Goal: Task Accomplishment & Management: Use online tool/utility

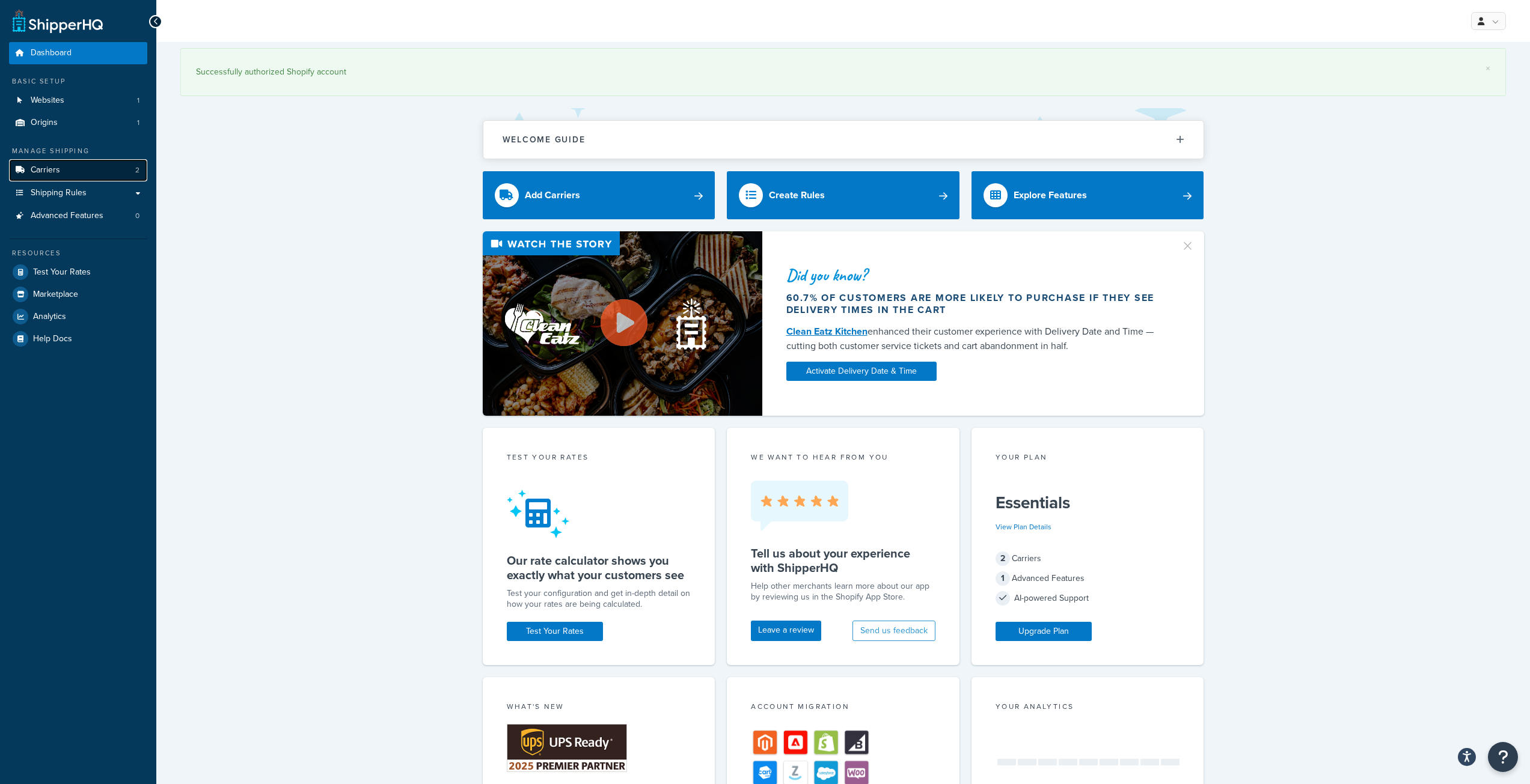
click at [85, 175] on link "Carriers 2" at bounding box center [78, 170] width 138 height 22
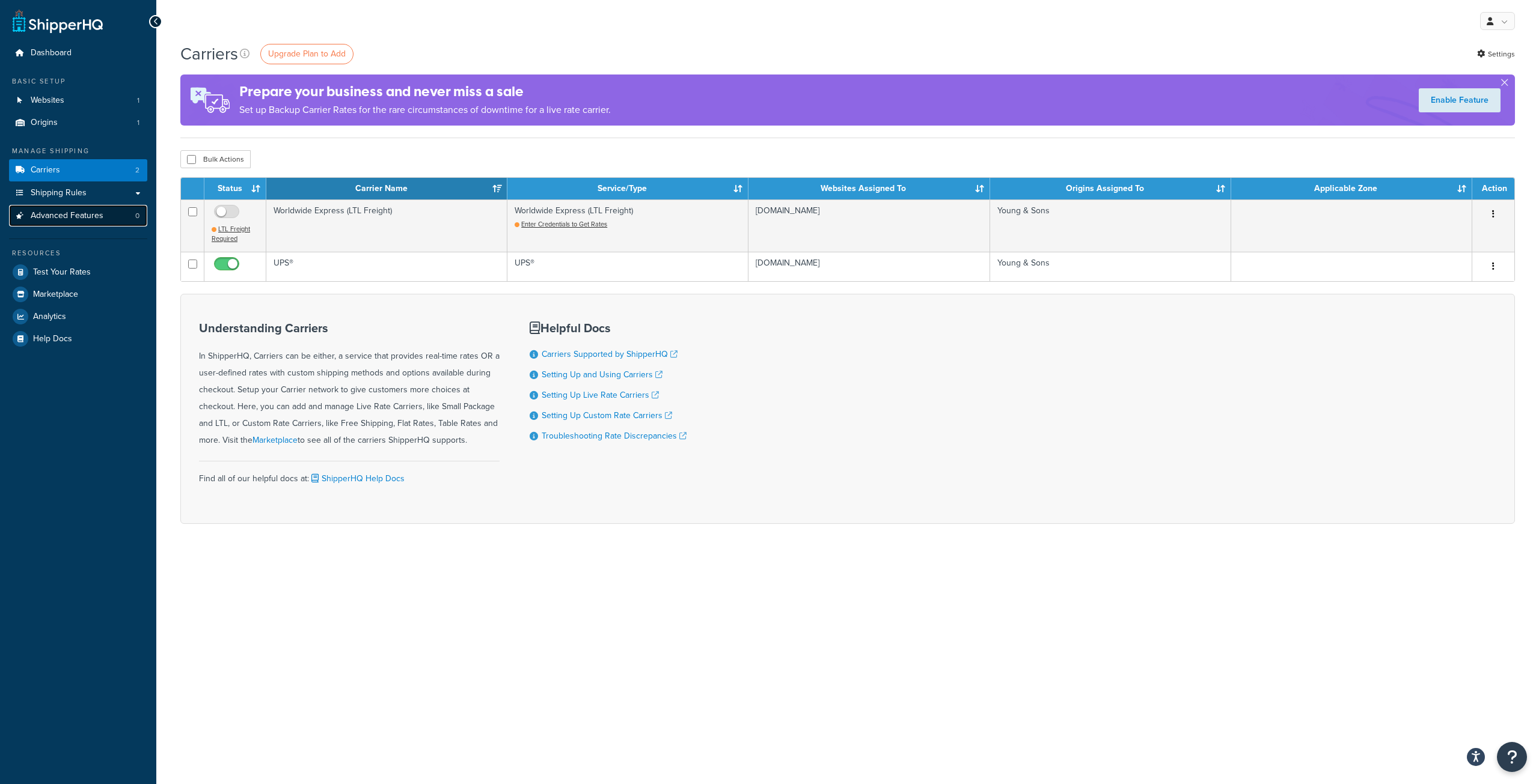
click at [76, 222] on link "Advanced Features 0" at bounding box center [78, 216] width 138 height 22
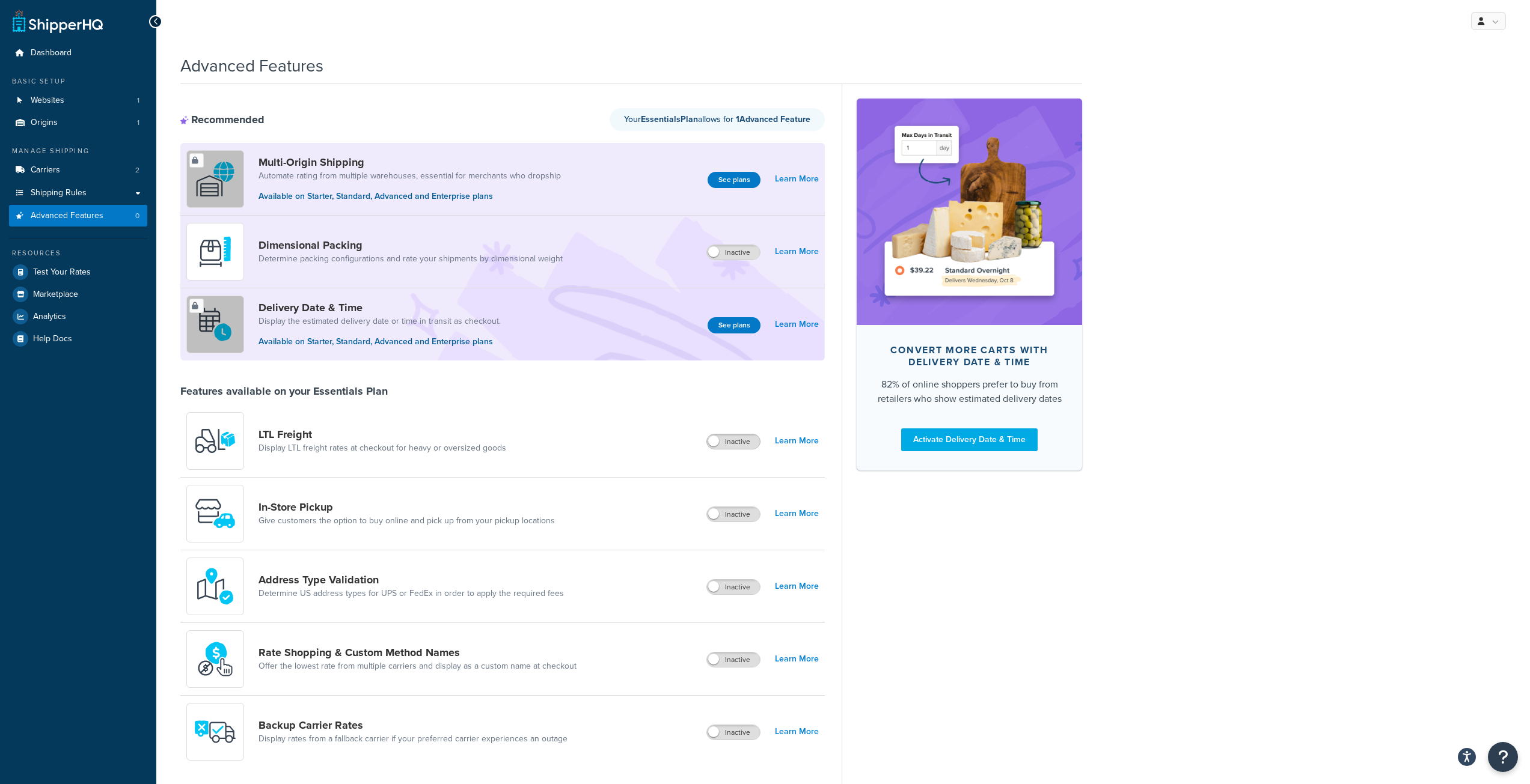
click at [715, 440] on span at bounding box center [714, 441] width 11 height 11
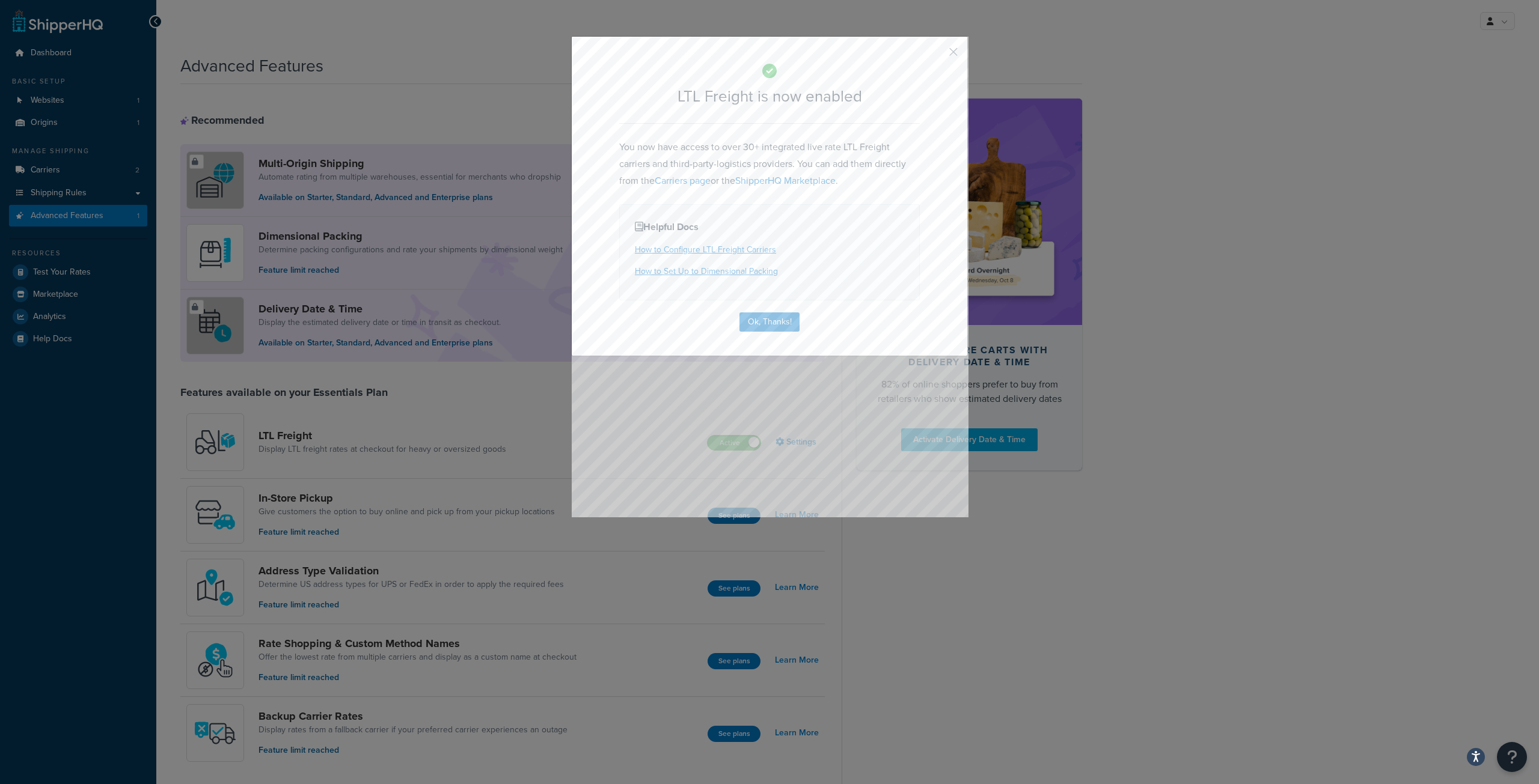
click at [759, 332] on div "LTL Freight is now enabled You now have access to over 30+ integrated live rate…" at bounding box center [770, 196] width 397 height 320
click at [762, 325] on button "Ok, Thanks!" at bounding box center [770, 322] width 60 height 20
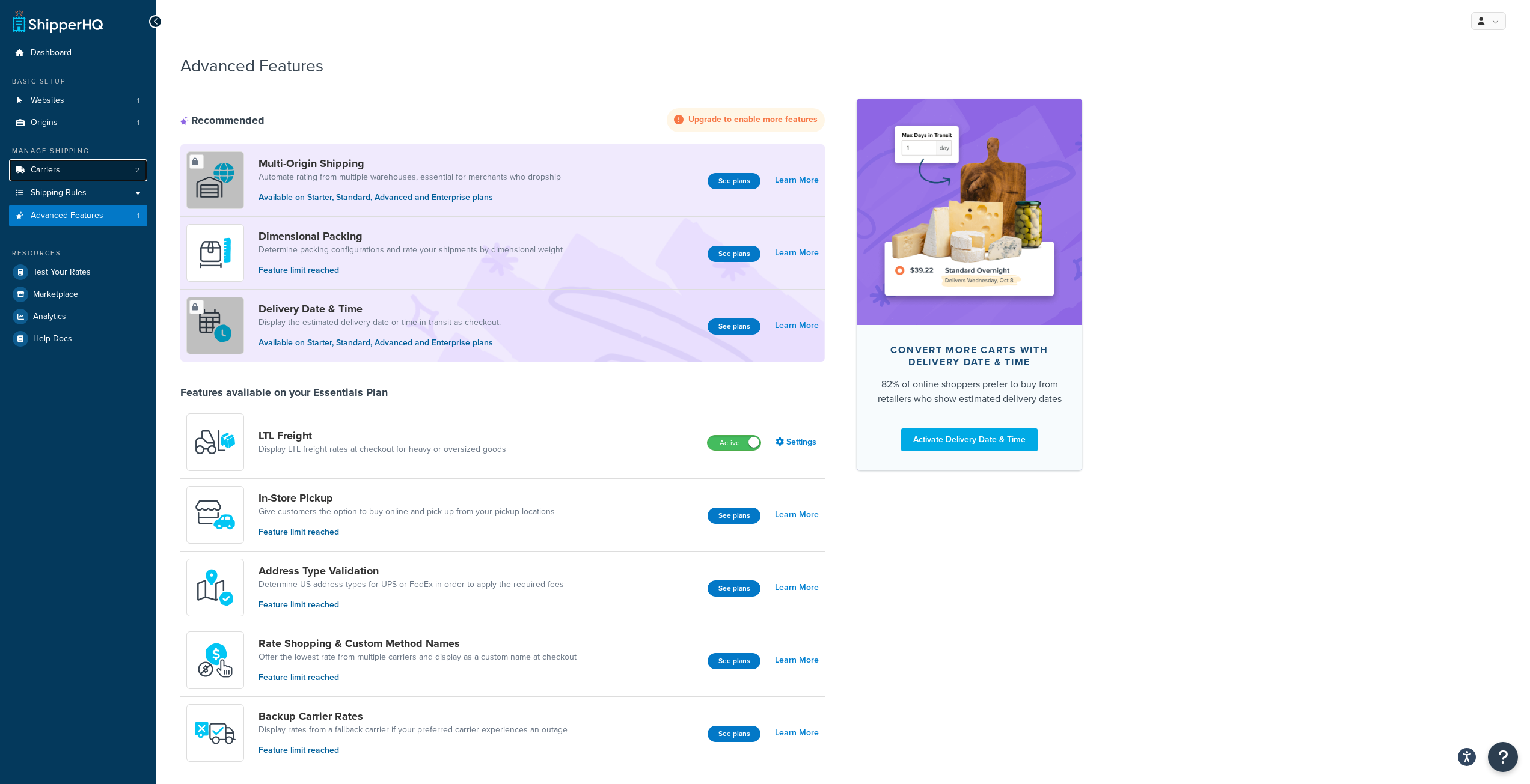
click at [77, 175] on link "Carriers 2" at bounding box center [78, 170] width 138 height 22
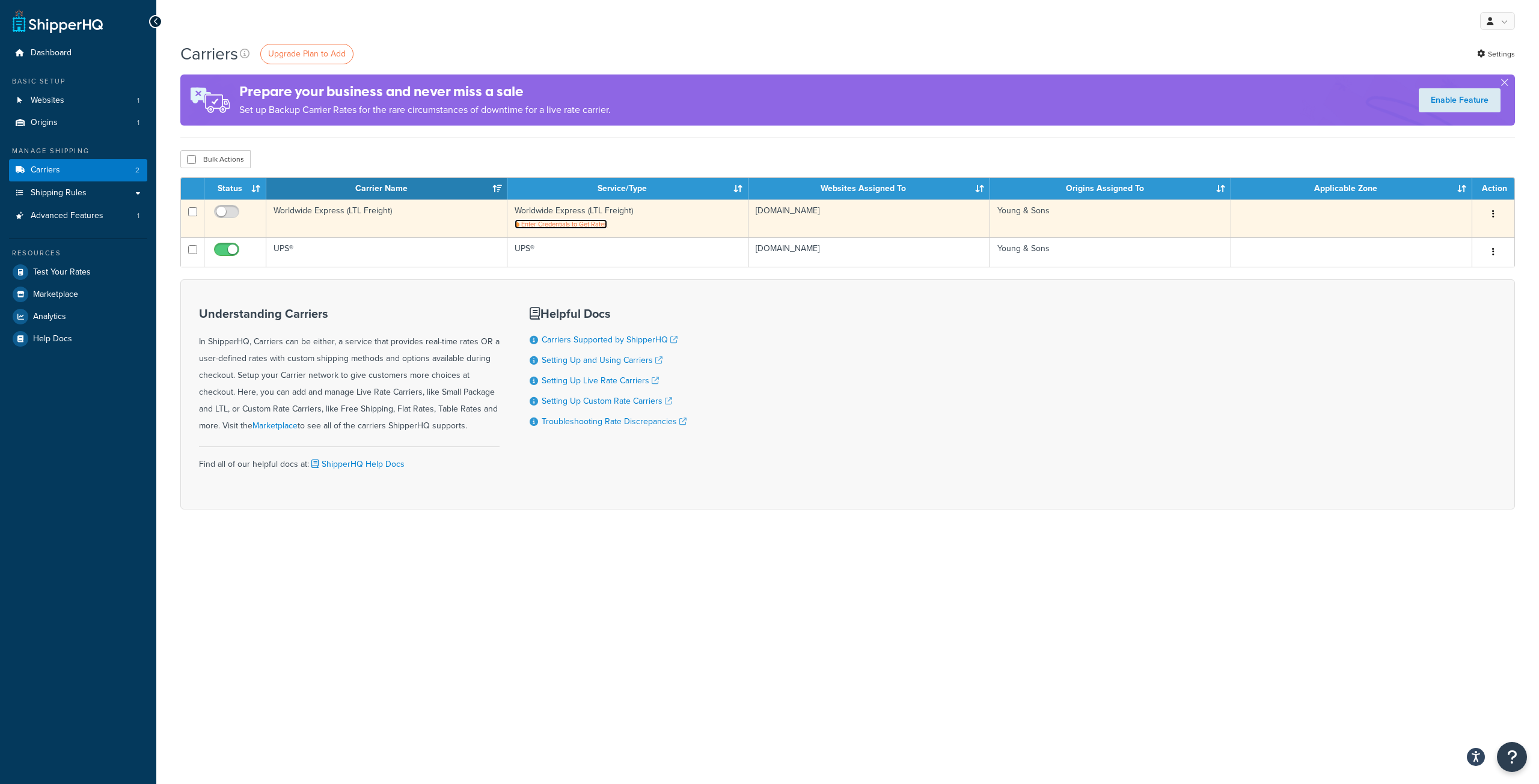
click at [566, 223] on span "Enter Credentials to Get Rates" at bounding box center [564, 224] width 86 height 9
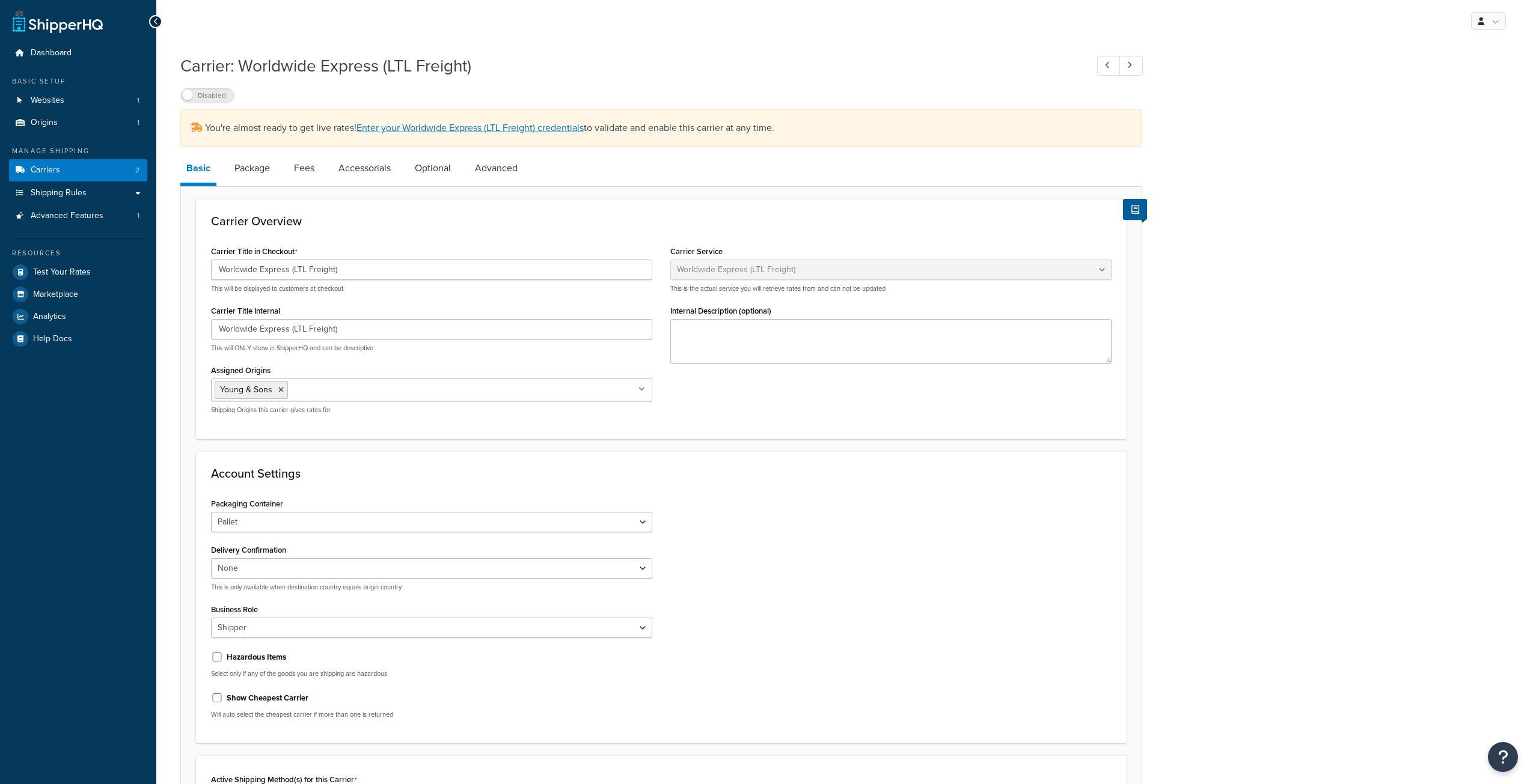
select select "worldwideExpressFreight"
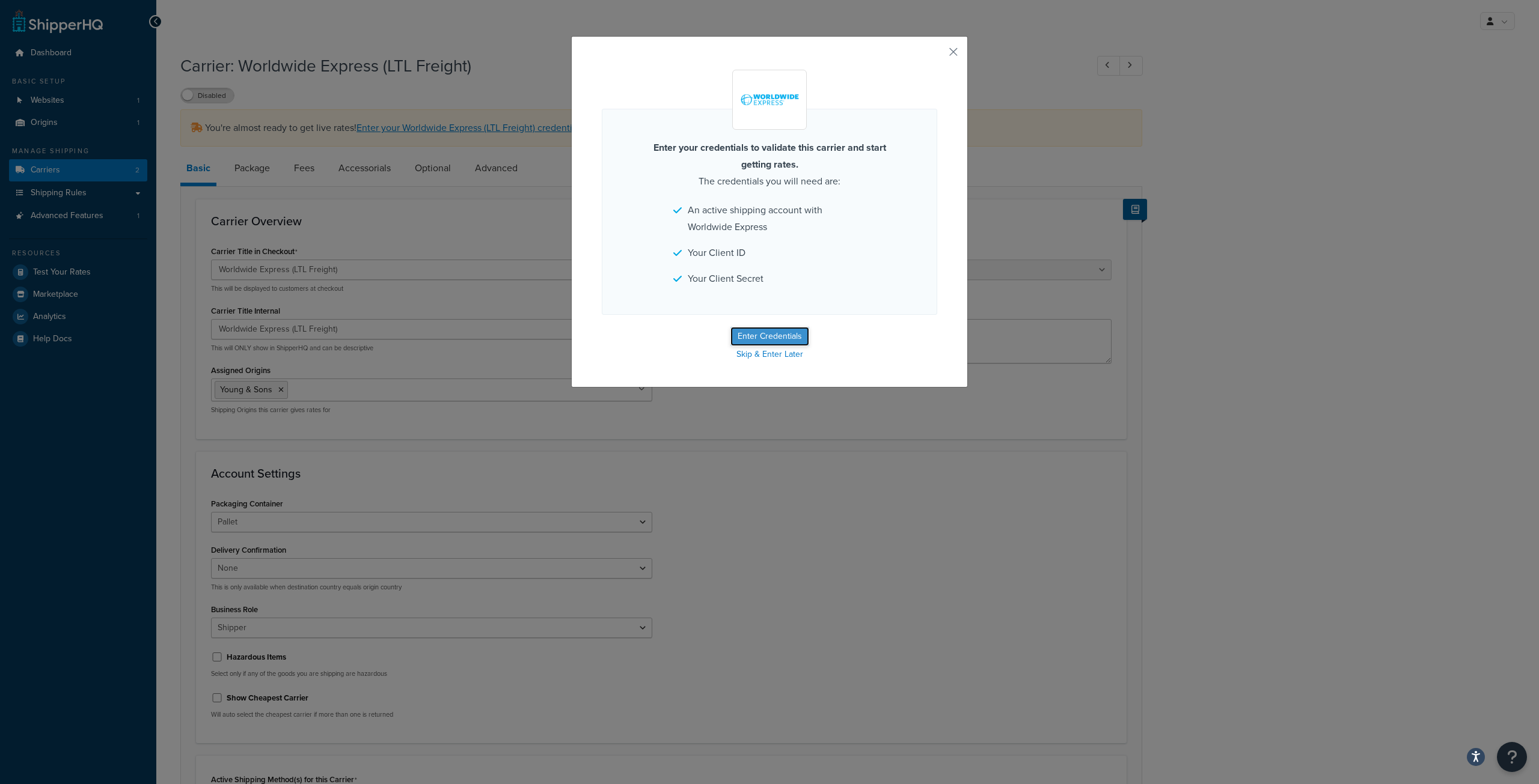
click at [758, 333] on button "Enter Credentials" at bounding box center [770, 337] width 79 height 20
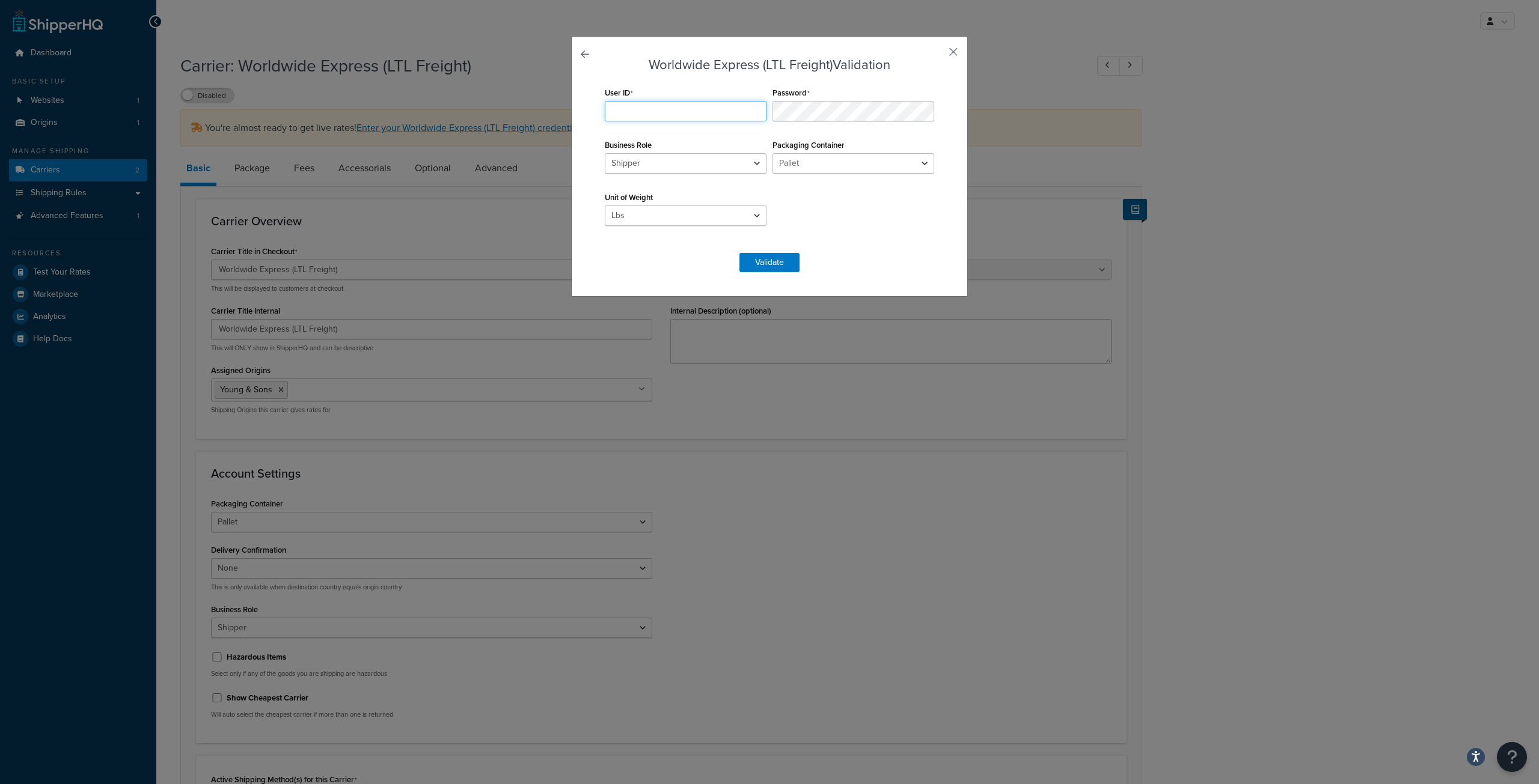
click at [635, 113] on input "User ID" at bounding box center [685, 111] width 162 height 20
paste input "Youngsons21"
type input "Youngsons21"
click at [754, 262] on button "Validate" at bounding box center [770, 262] width 60 height 20
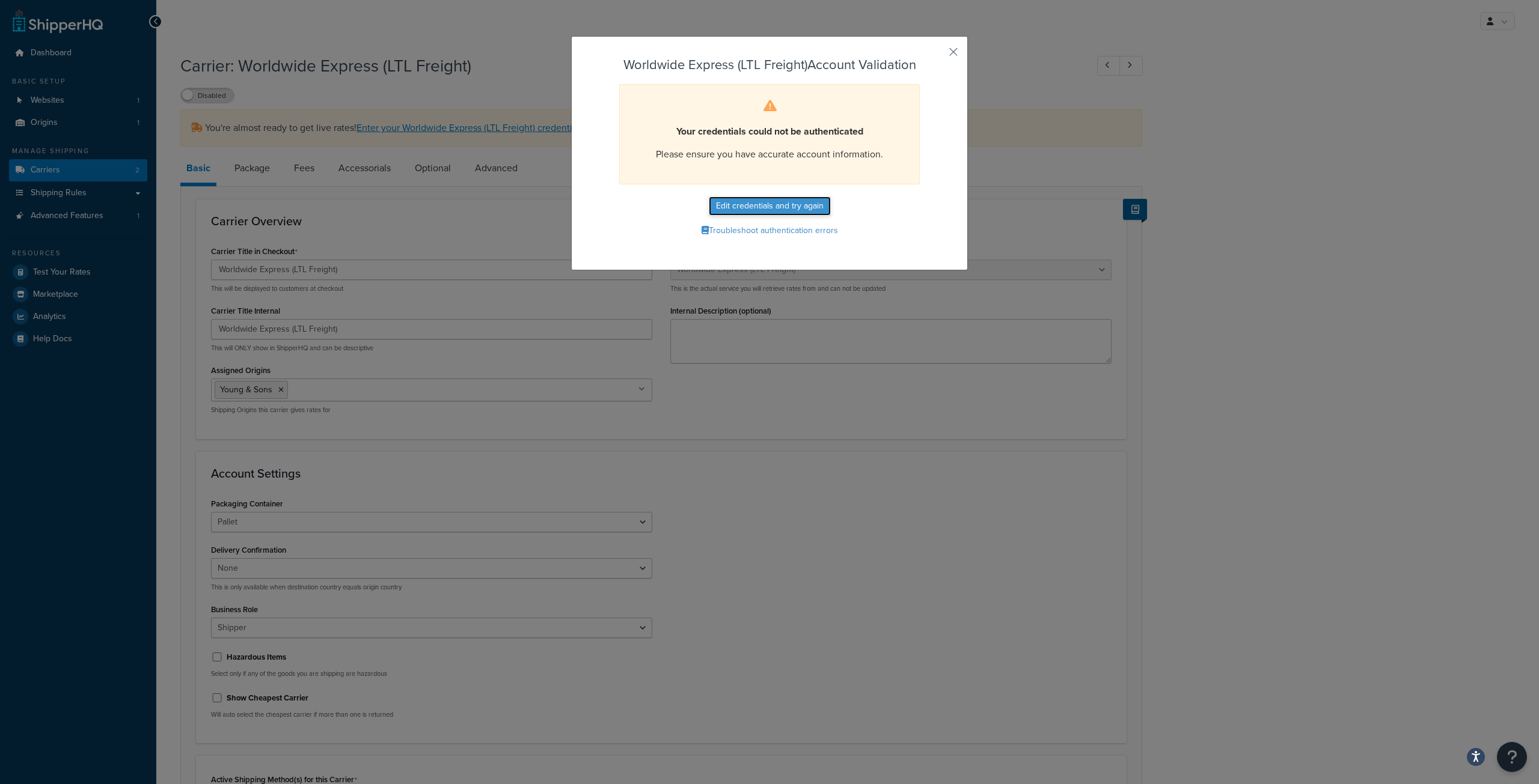
click at [755, 205] on button "Edit credentials and try again" at bounding box center [770, 206] width 122 height 20
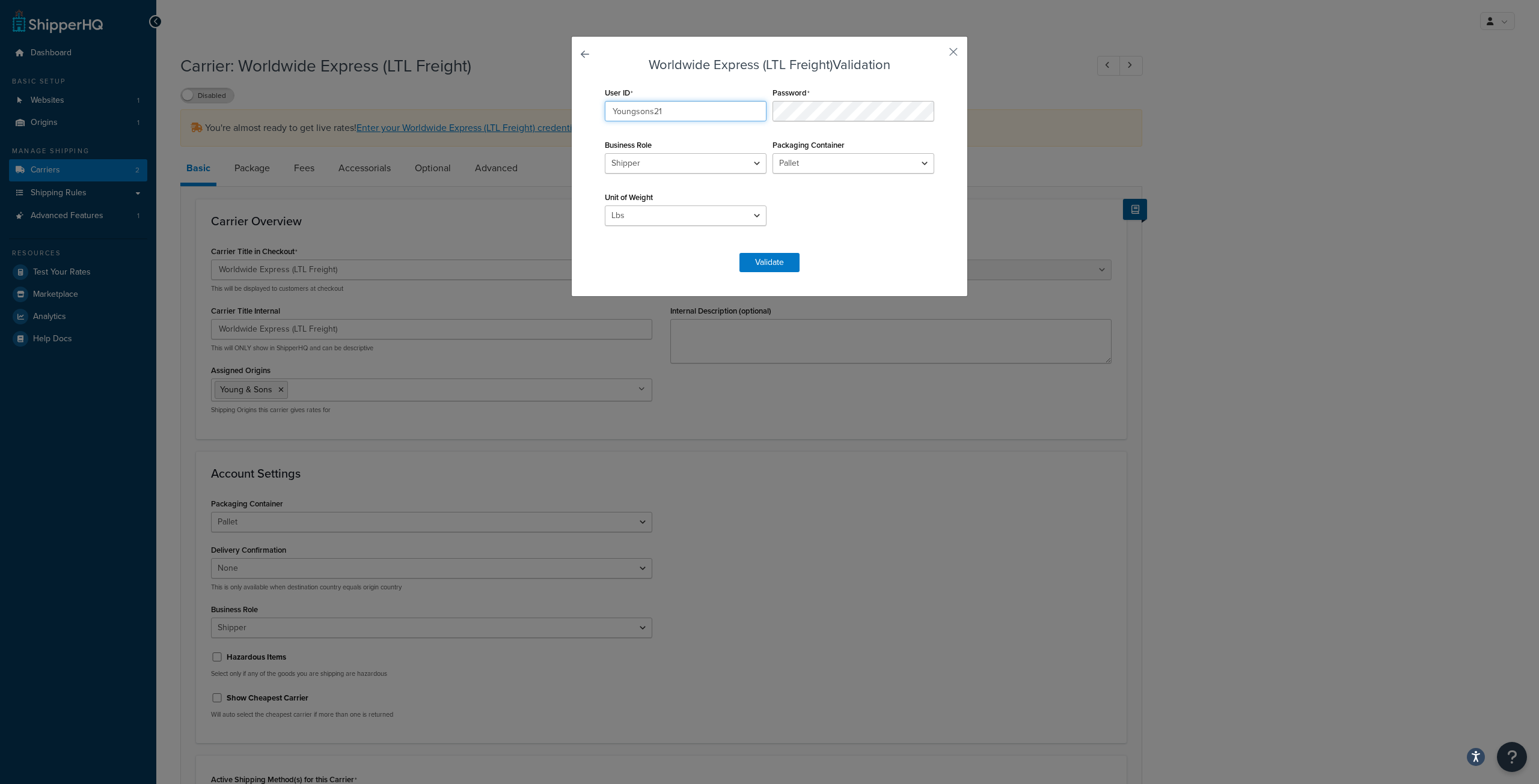
drag, startPoint x: 688, startPoint y: 116, endPoint x: 504, endPoint y: 120, distance: 184.0
click at [504, 120] on div "Worldwide Express (LTL Freight) Validation User ID Youngsons21 Password Busines…" at bounding box center [770, 392] width 1539 height 784
click at [712, 116] on input "Youngsons21" at bounding box center [685, 111] width 162 height 20
click at [711, 112] on input "Youngsons21" at bounding box center [685, 111] width 162 height 20
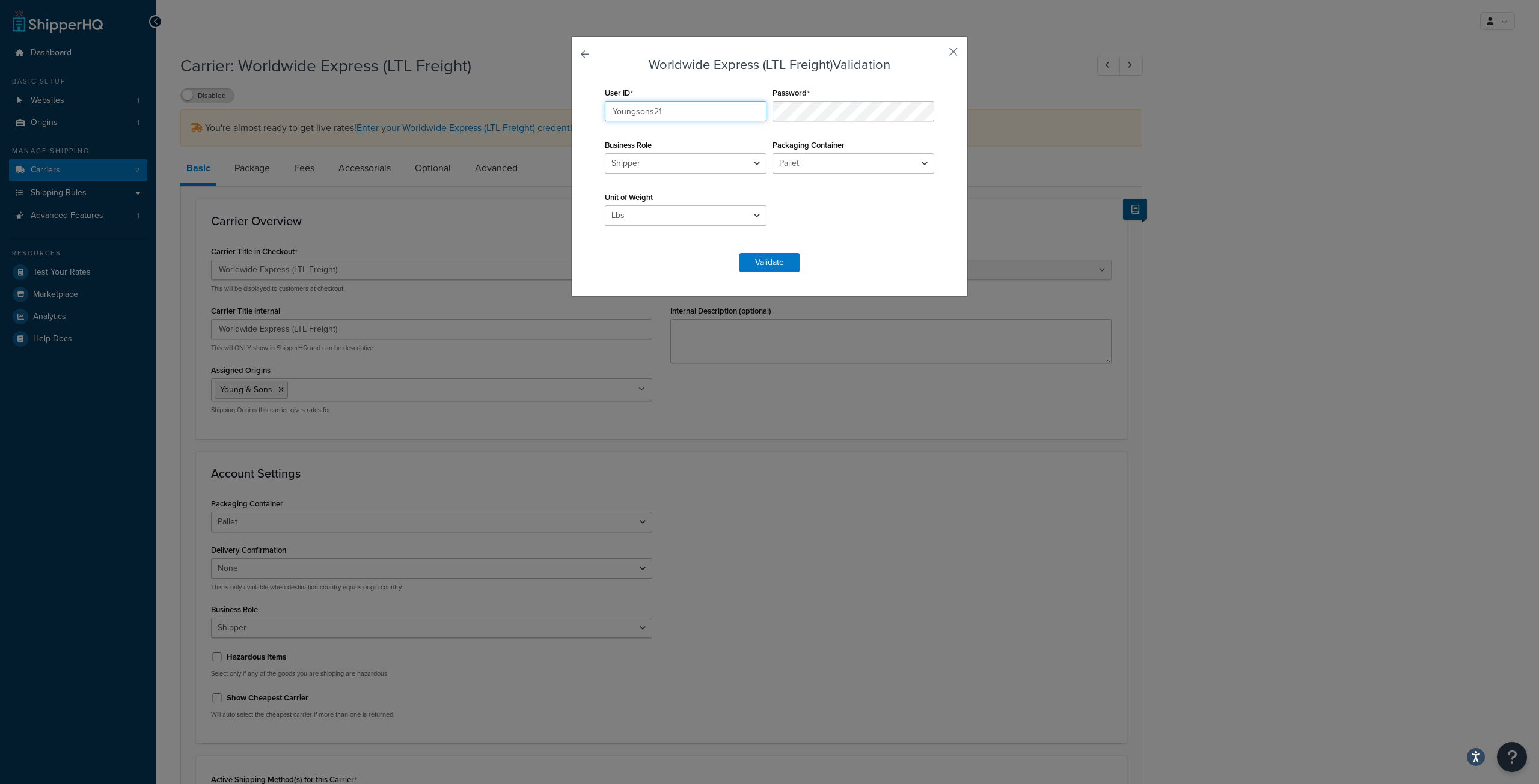
paste input "EICc3z9QKWAJ3LfGuDHVhStRxKm8LZT8"
type input "EICc3z9QKWAJ3LfGuDHVhStRxKm8LZT8"
click at [687, 105] on div "User ID EICc3z9QKWAJ3LfGuDHVhStRxKm8LZT8 Password Business Role Shipper Consign…" at bounding box center [769, 162] width 335 height 157
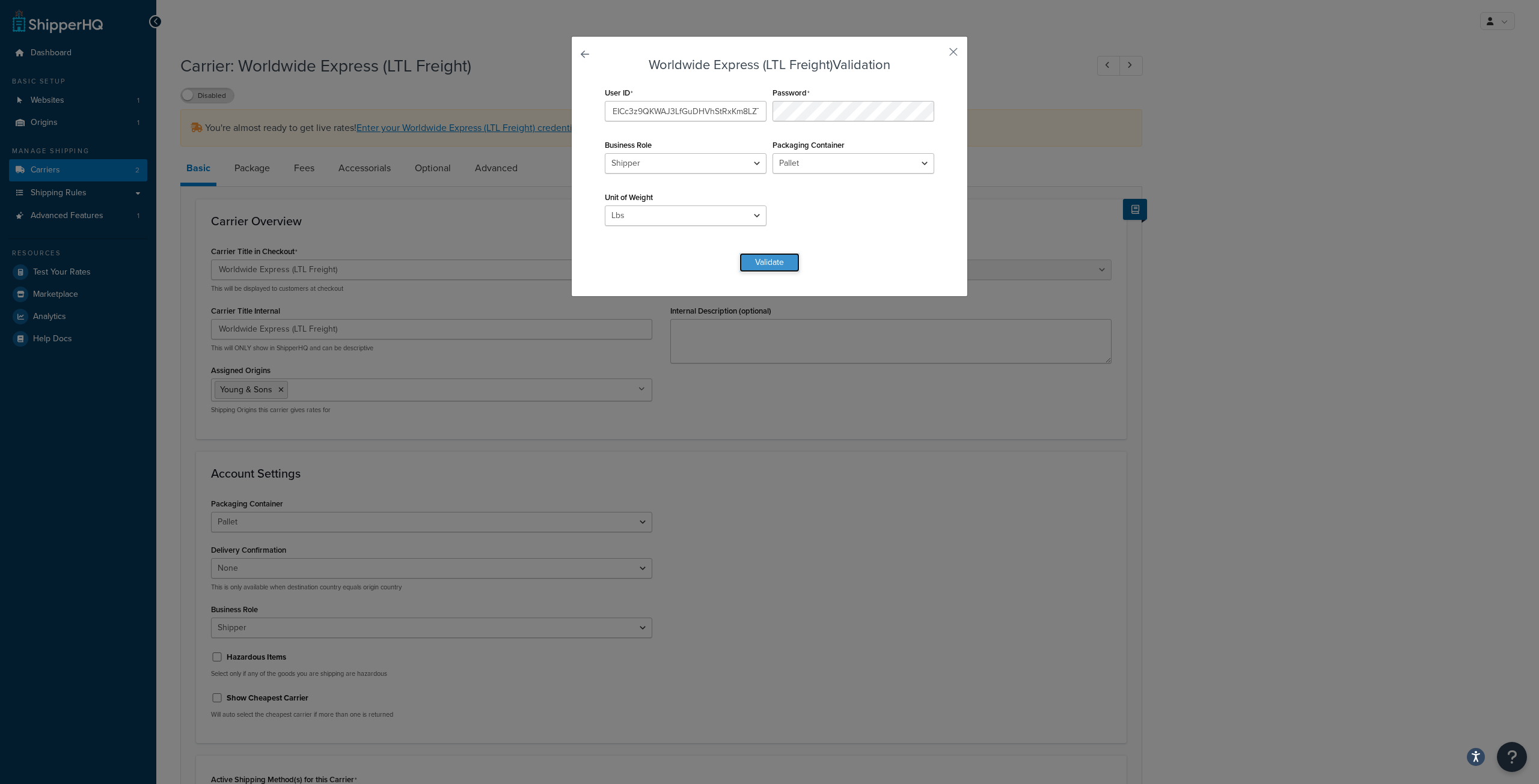
click at [770, 259] on button "Validate" at bounding box center [770, 262] width 60 height 20
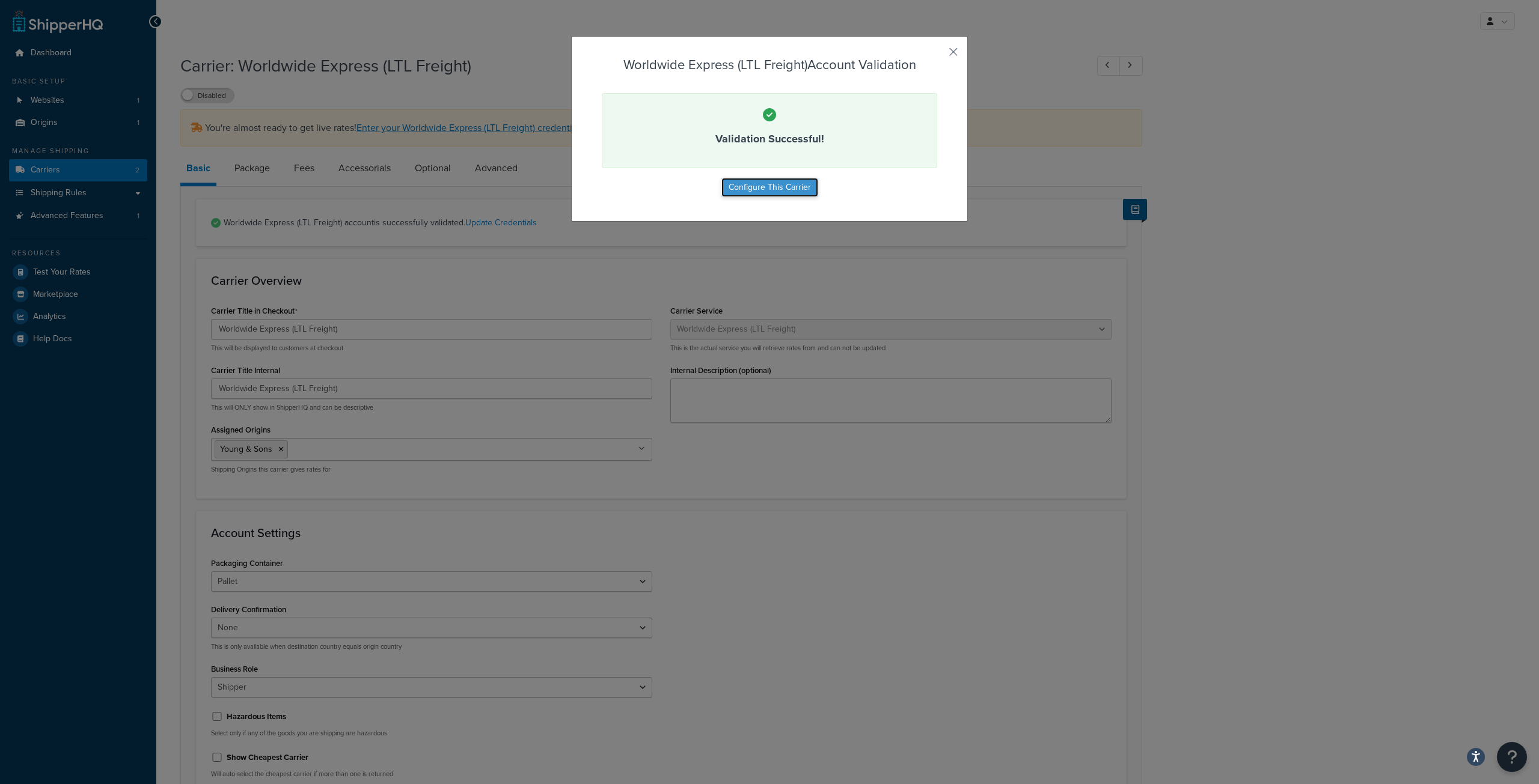
click at [766, 185] on button "Configure This Carrier" at bounding box center [770, 187] width 97 height 20
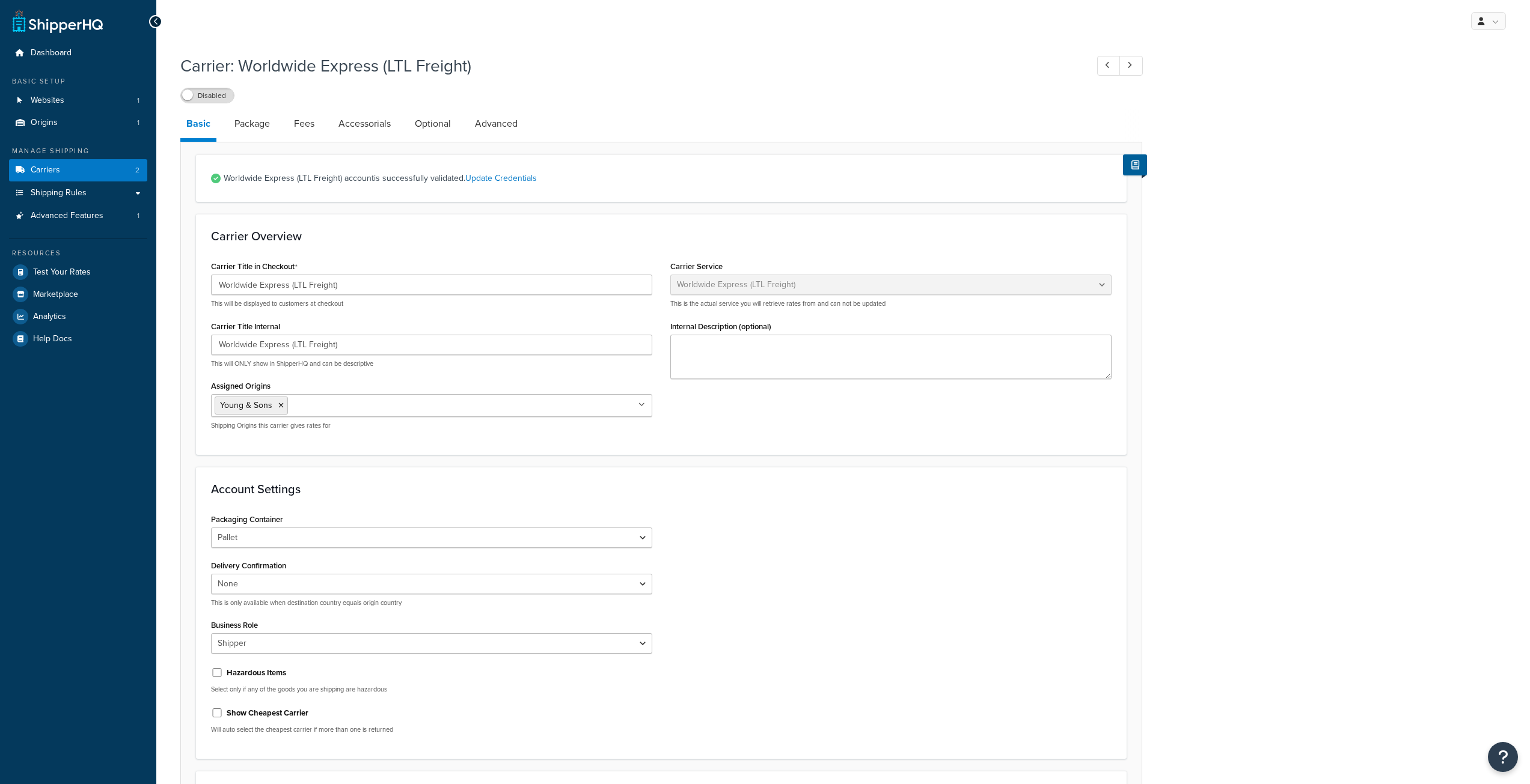
select select "worldwideExpressFreight"
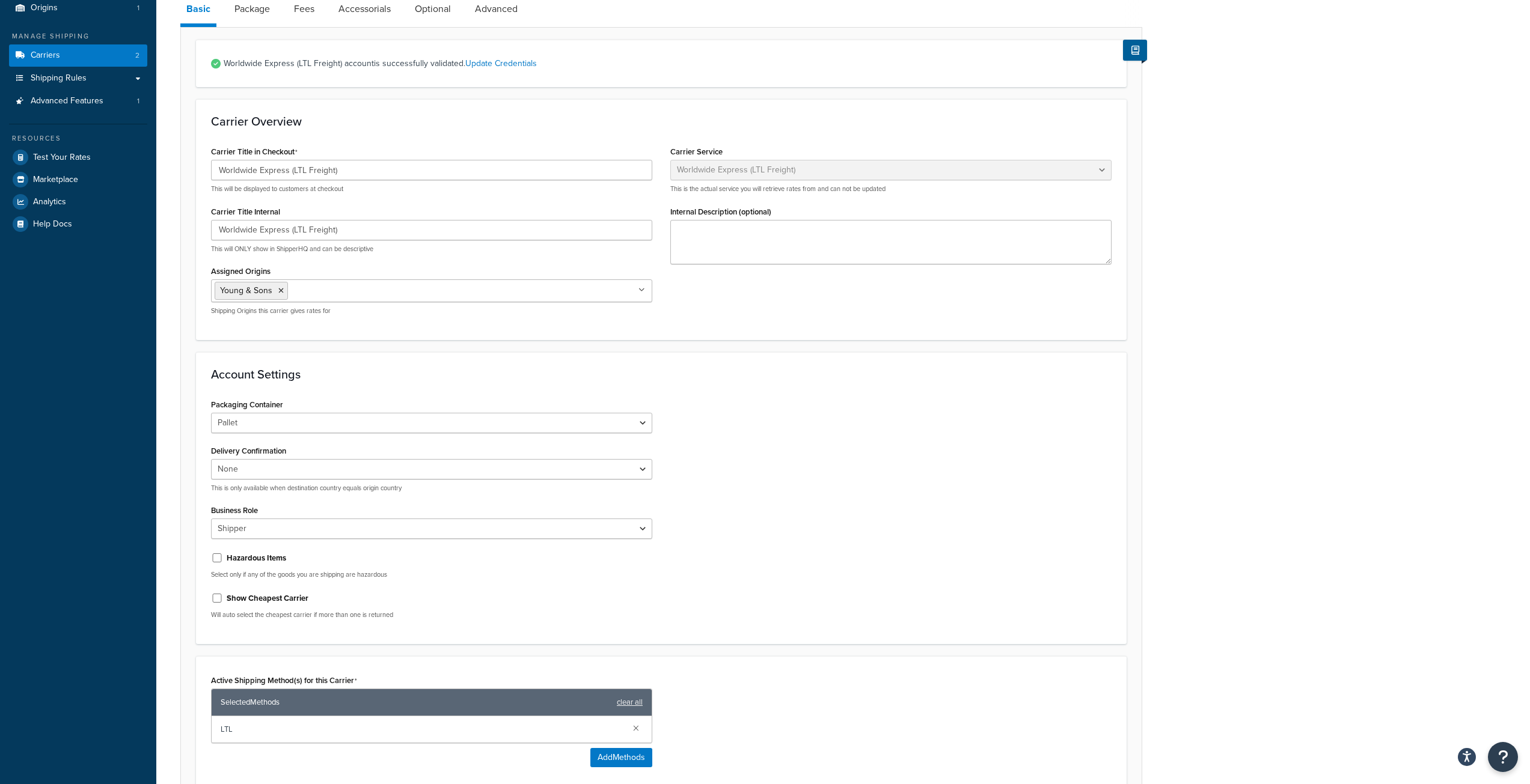
scroll to position [120, 0]
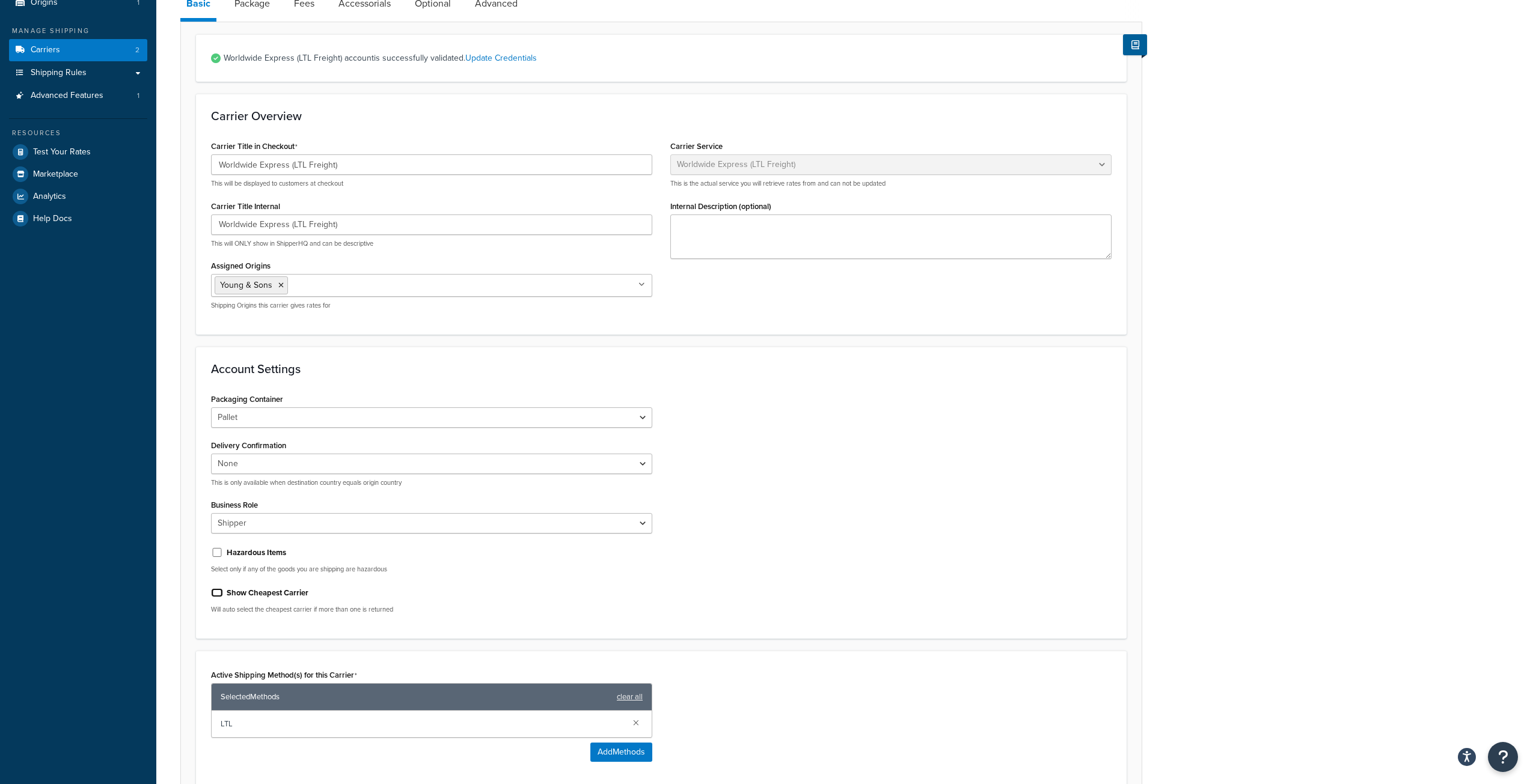
click at [219, 593] on input "Show Cheapest Carrier" at bounding box center [216, 593] width 12 height 9
checkbox input "true"
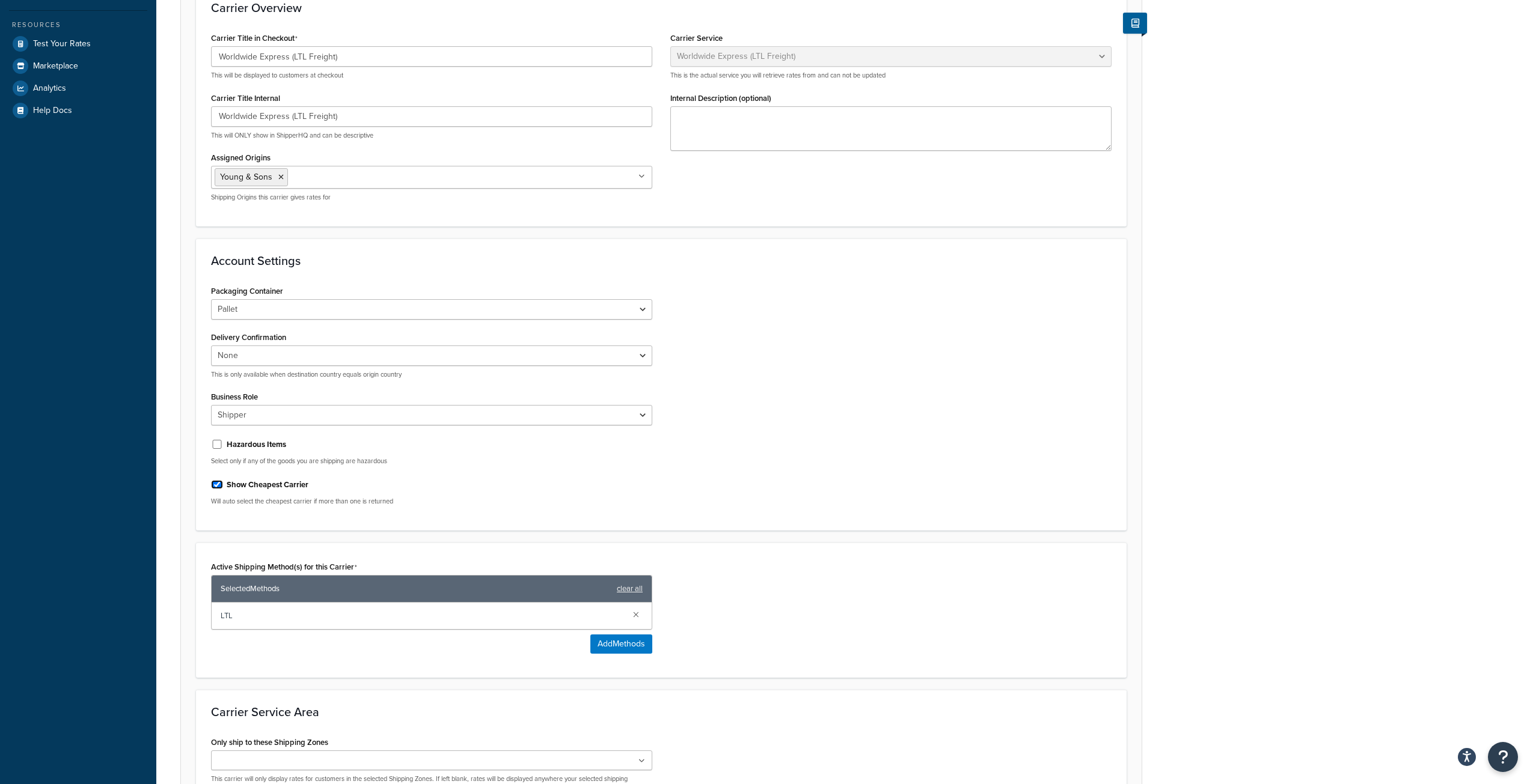
scroll to position [301, 0]
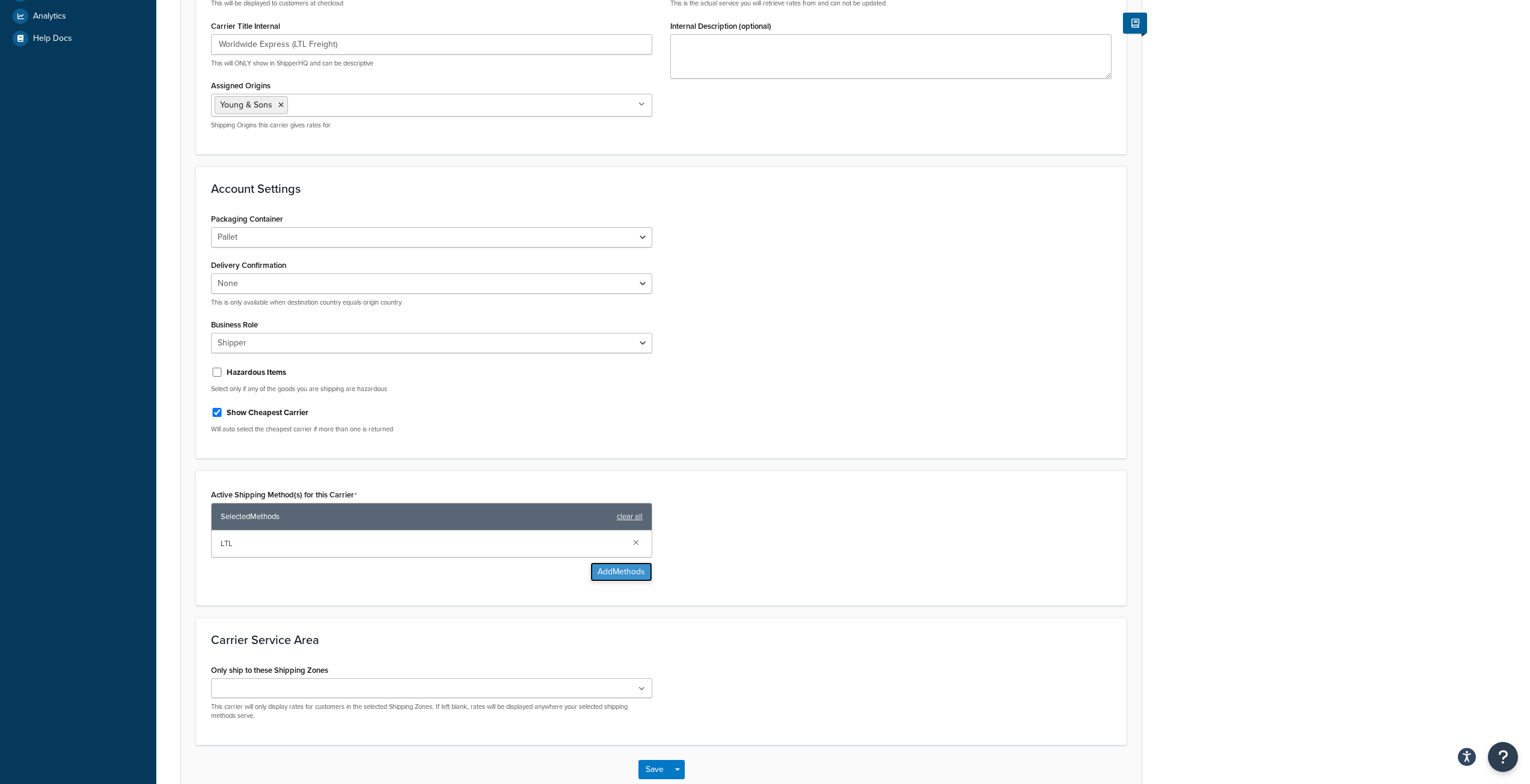
click at [607, 572] on button "Add Methods" at bounding box center [621, 572] width 62 height 20
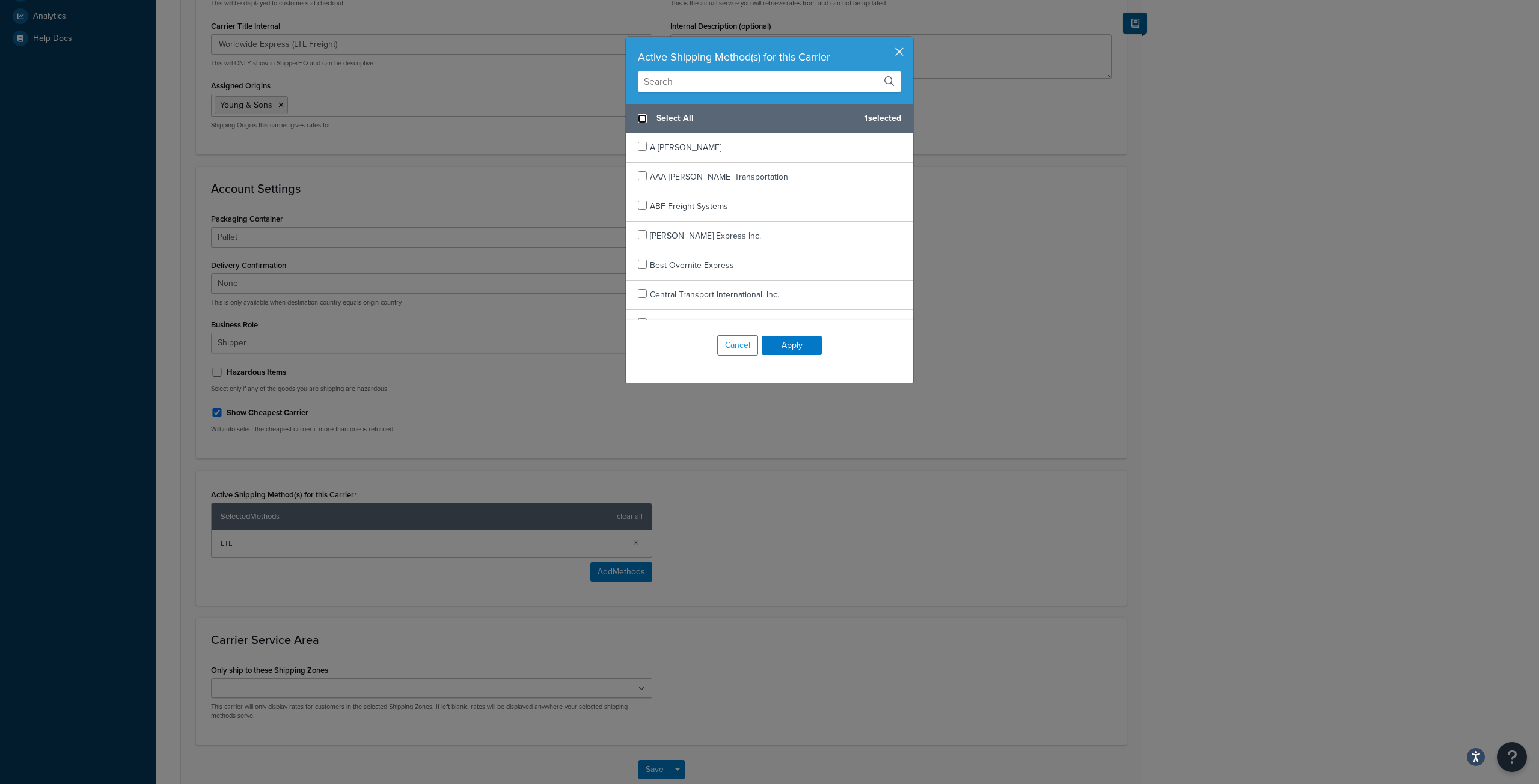
click at [640, 119] on input "checkbox" at bounding box center [643, 119] width 9 height 9
checkbox input "true"
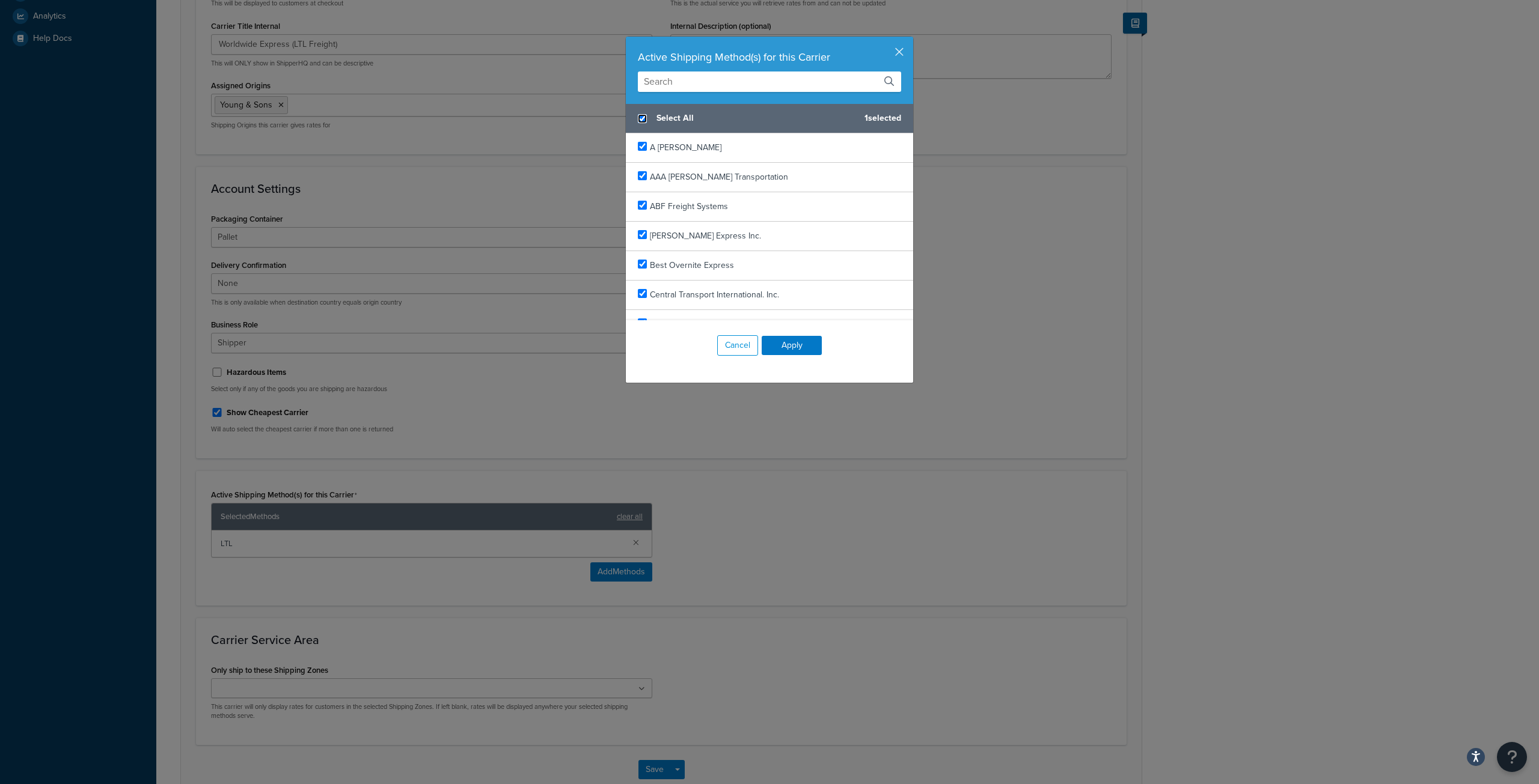
checkbox input "true"
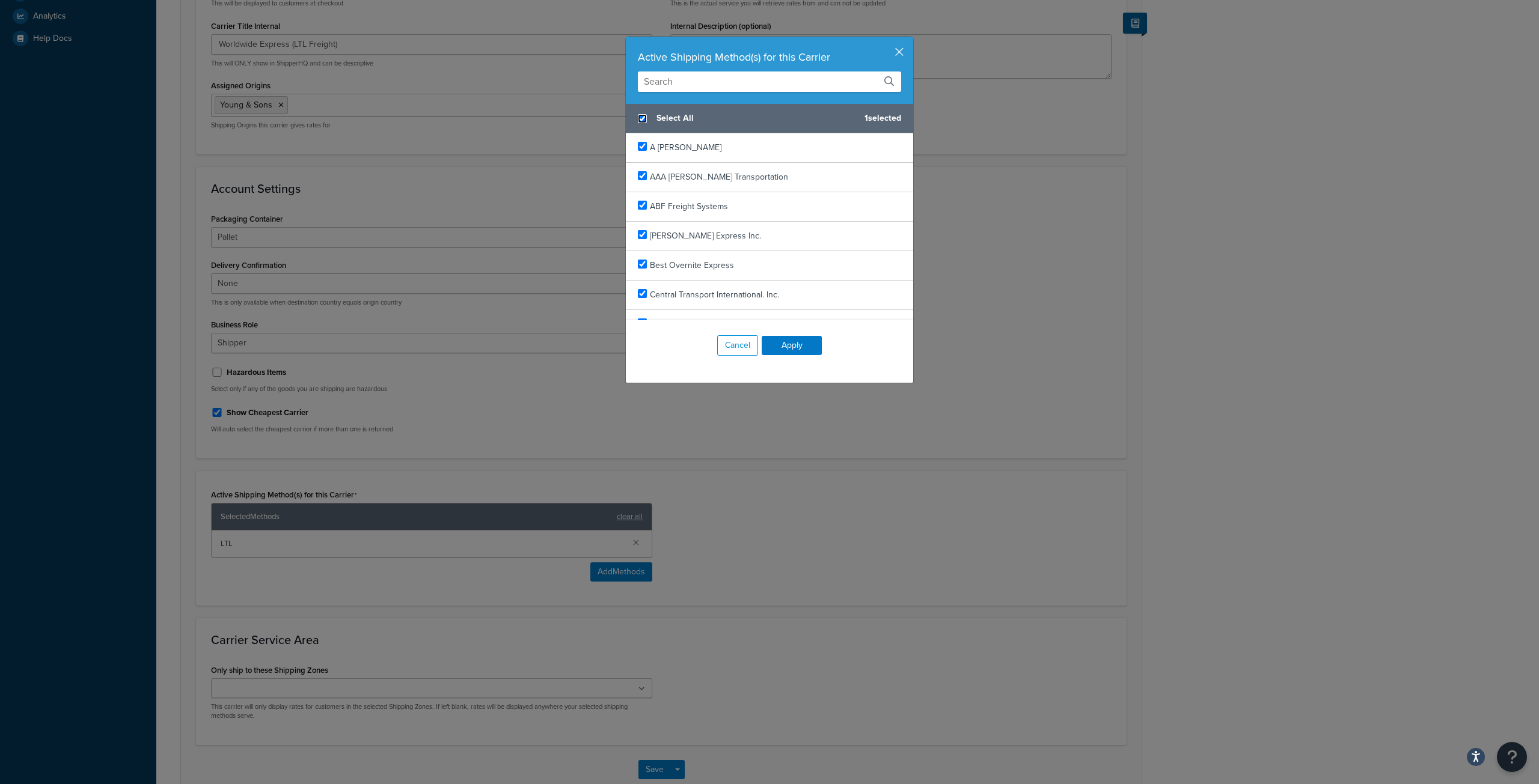
checkbox input "true"
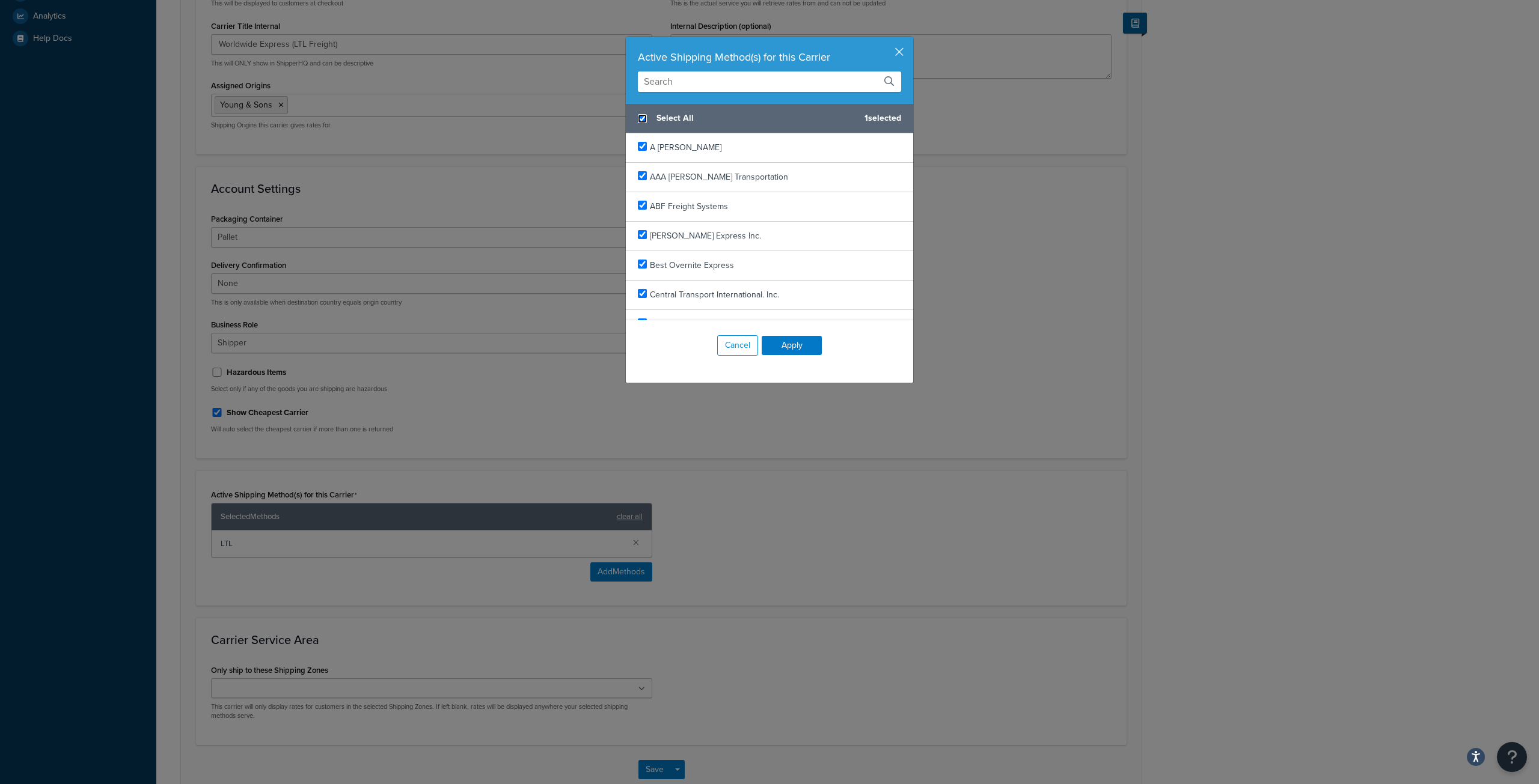
checkbox input "true"
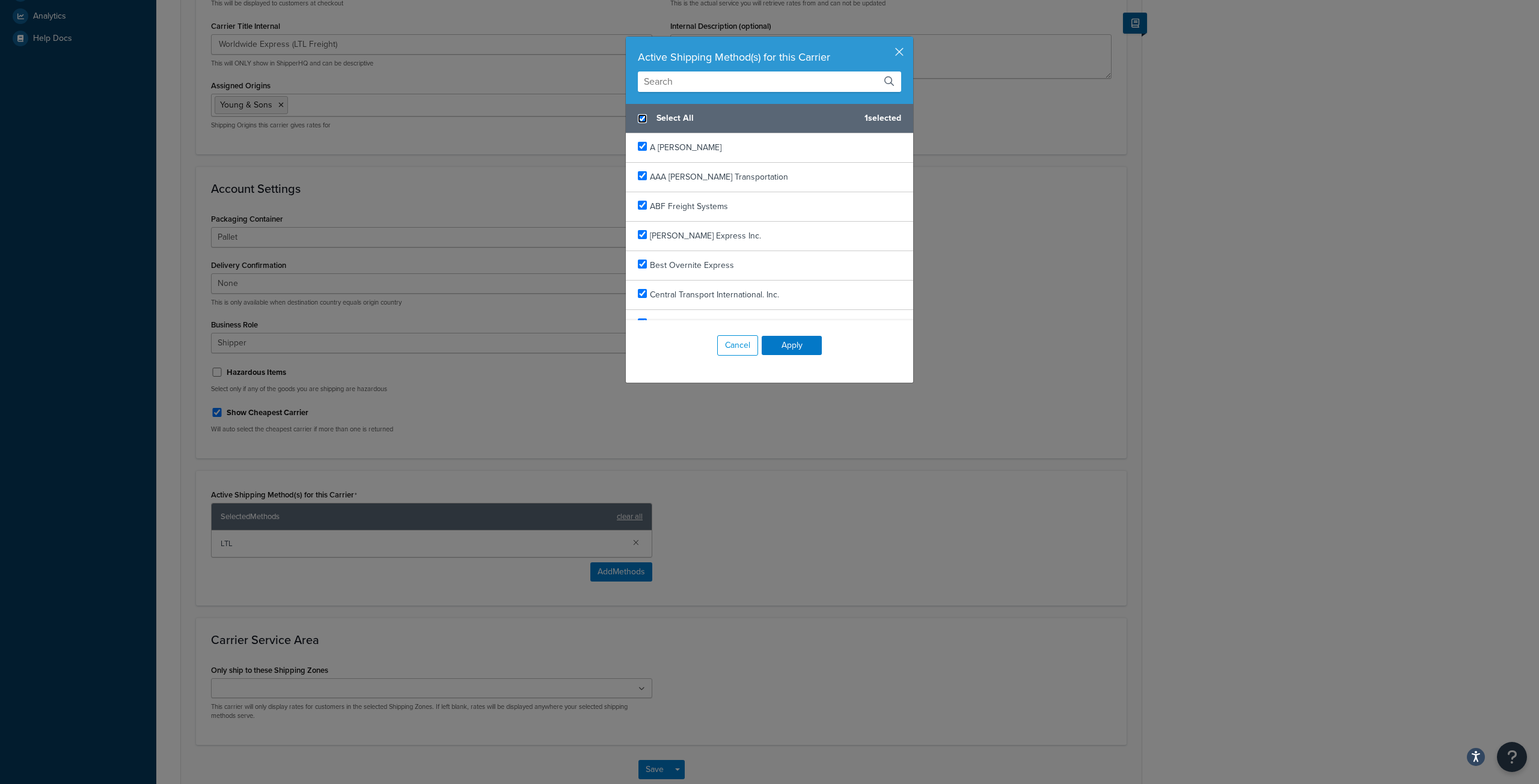
checkbox input "true"
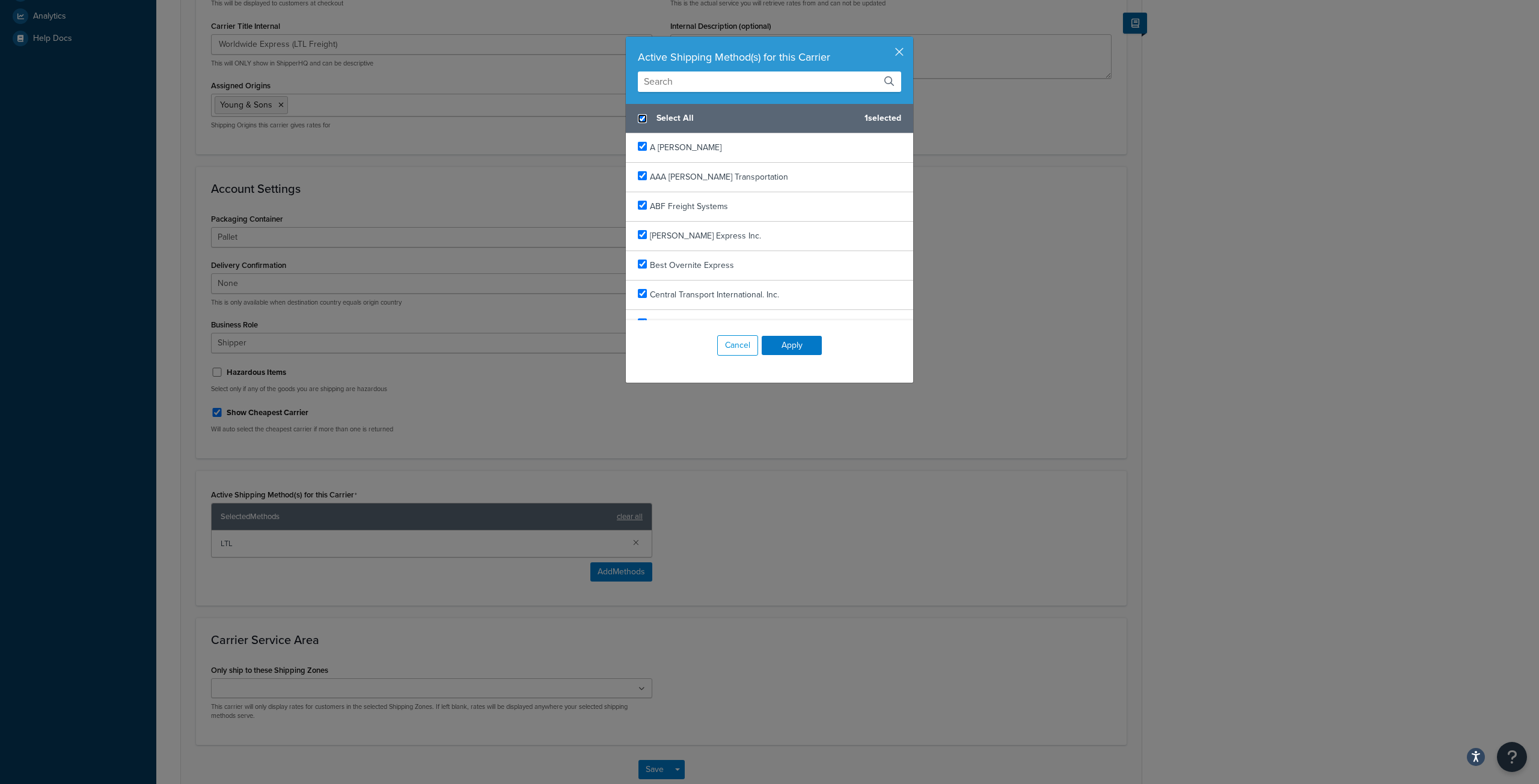
checkbox input "true"
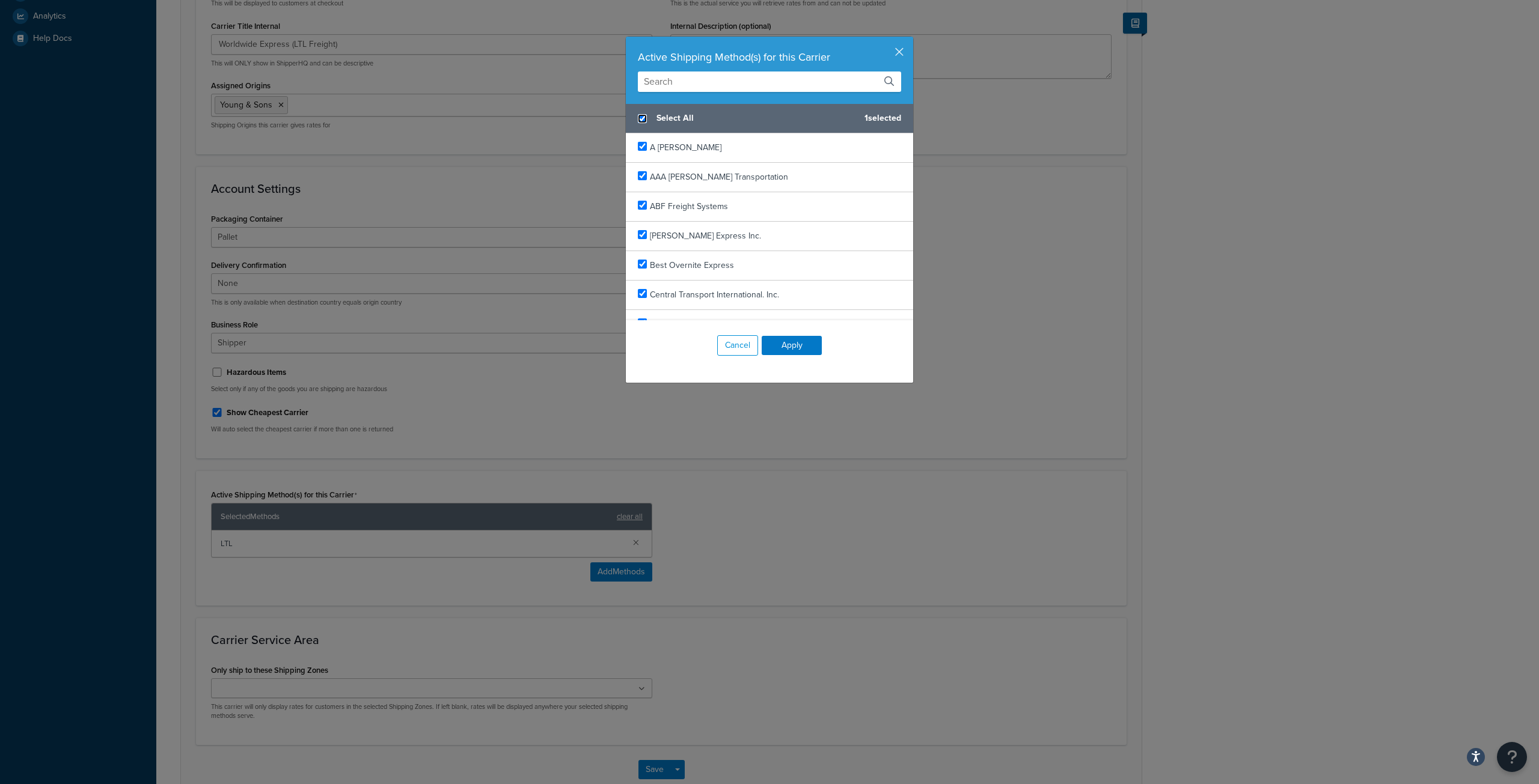
checkbox input "true"
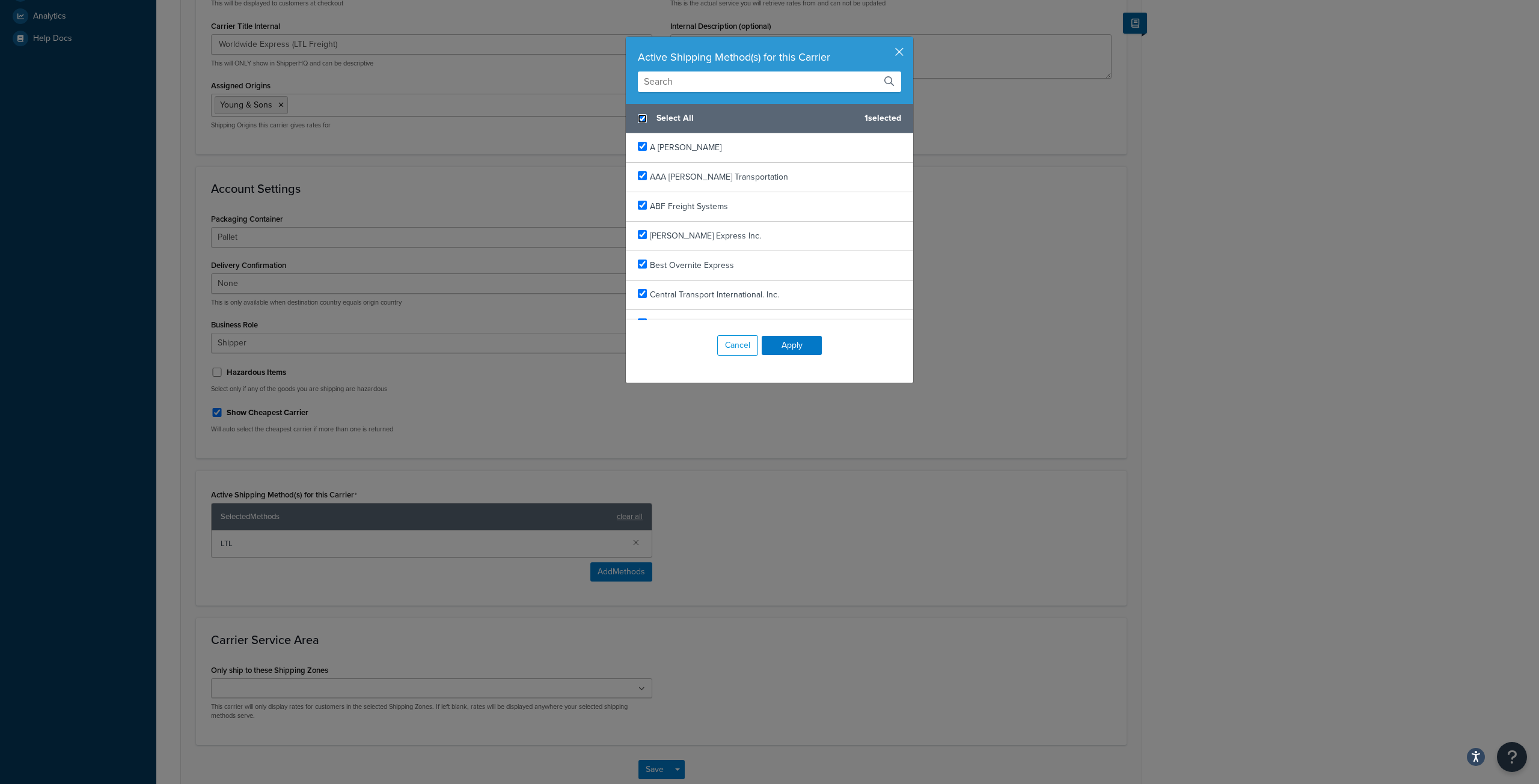
checkbox input "true"
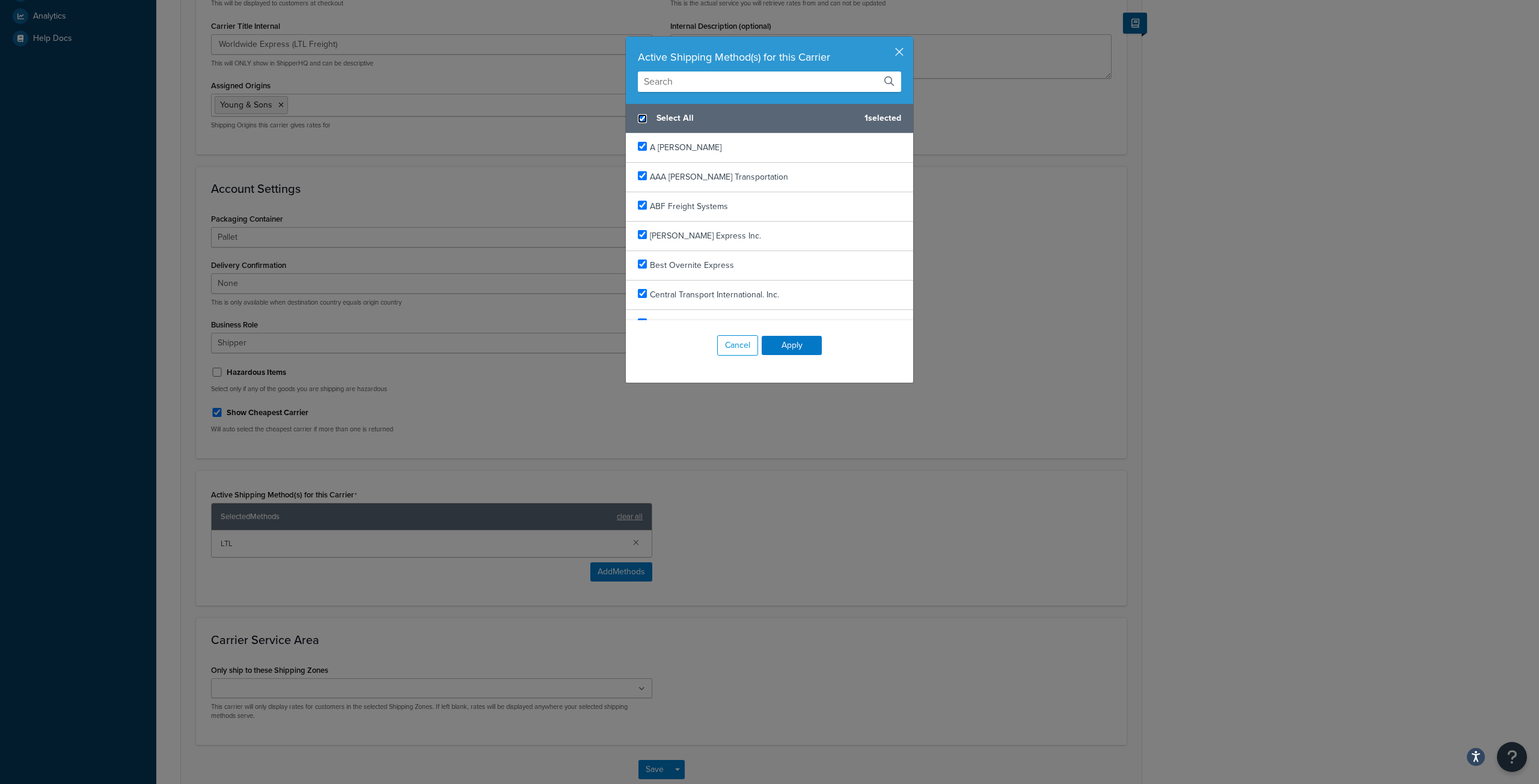
checkbox input "true"
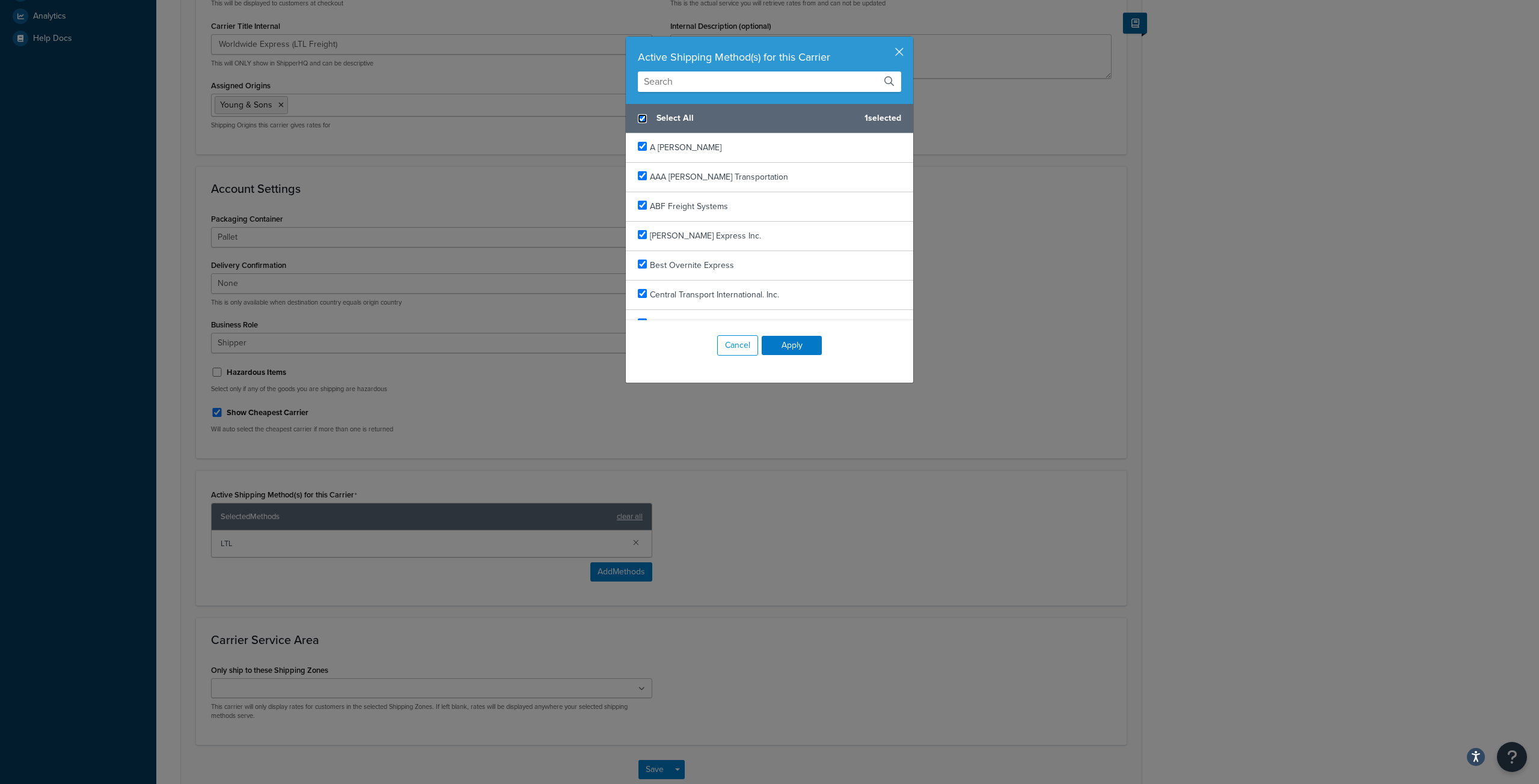
checkbox input "true"
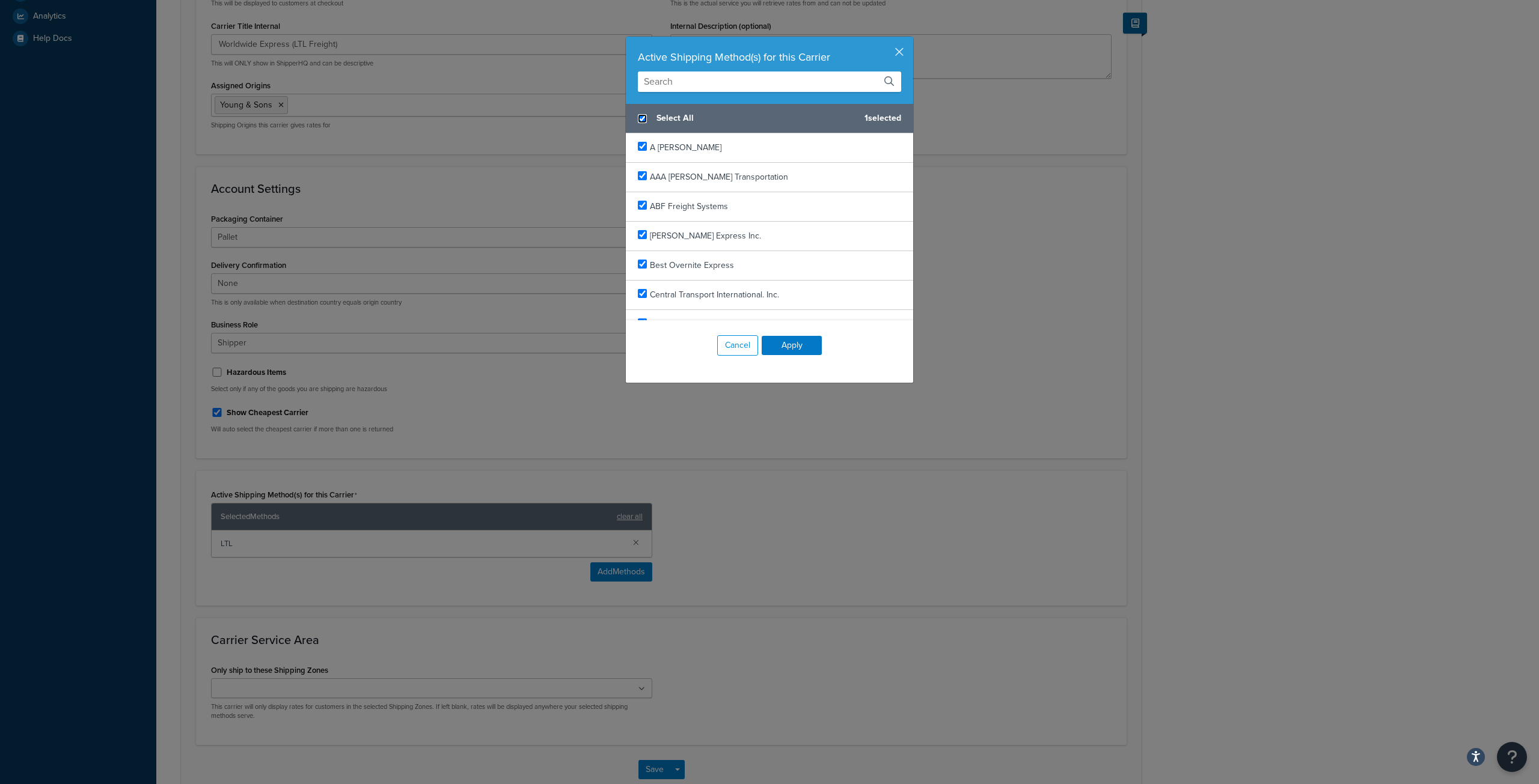
checkbox input "true"
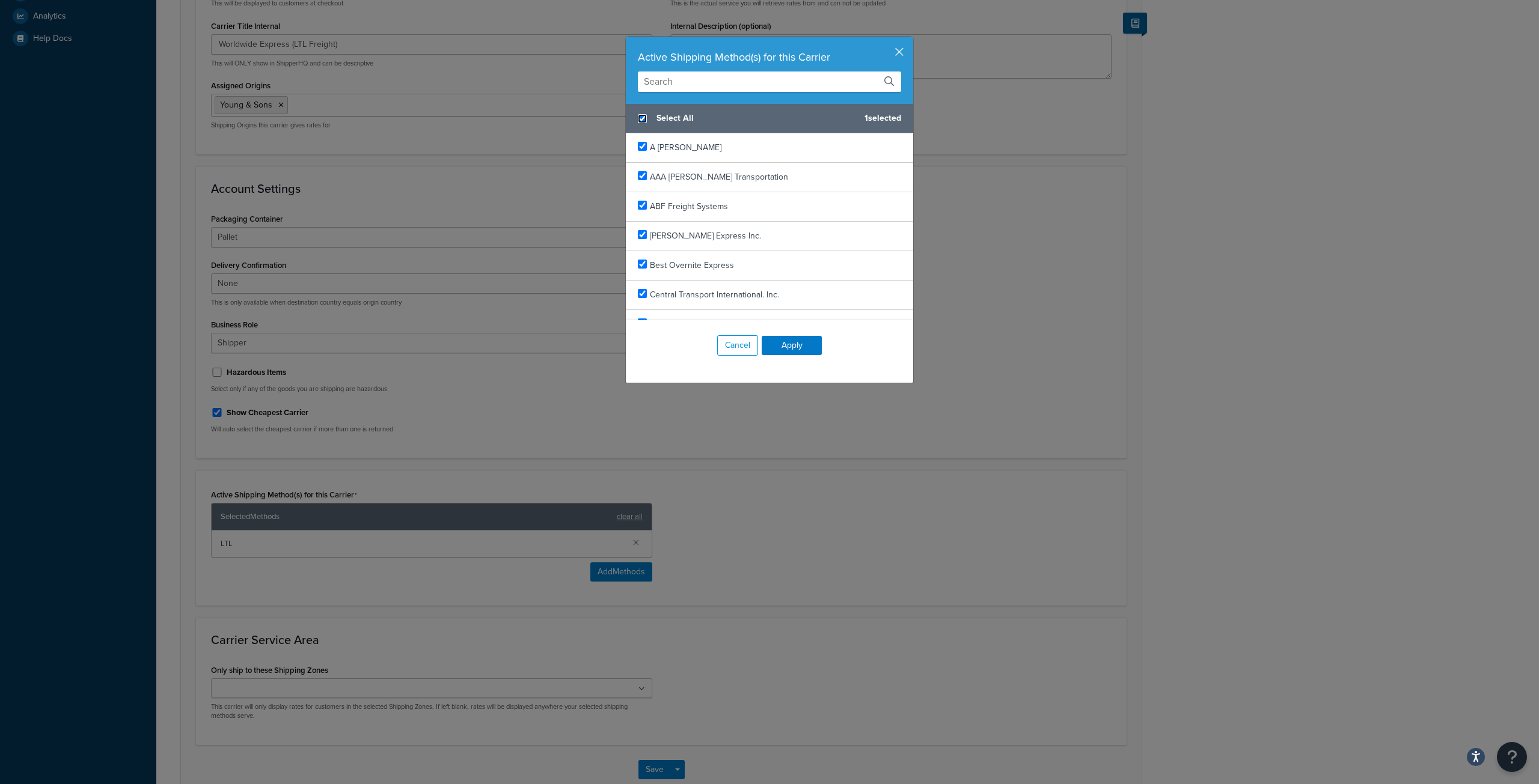
checkbox input "true"
click at [791, 342] on button "Apply" at bounding box center [791, 345] width 60 height 20
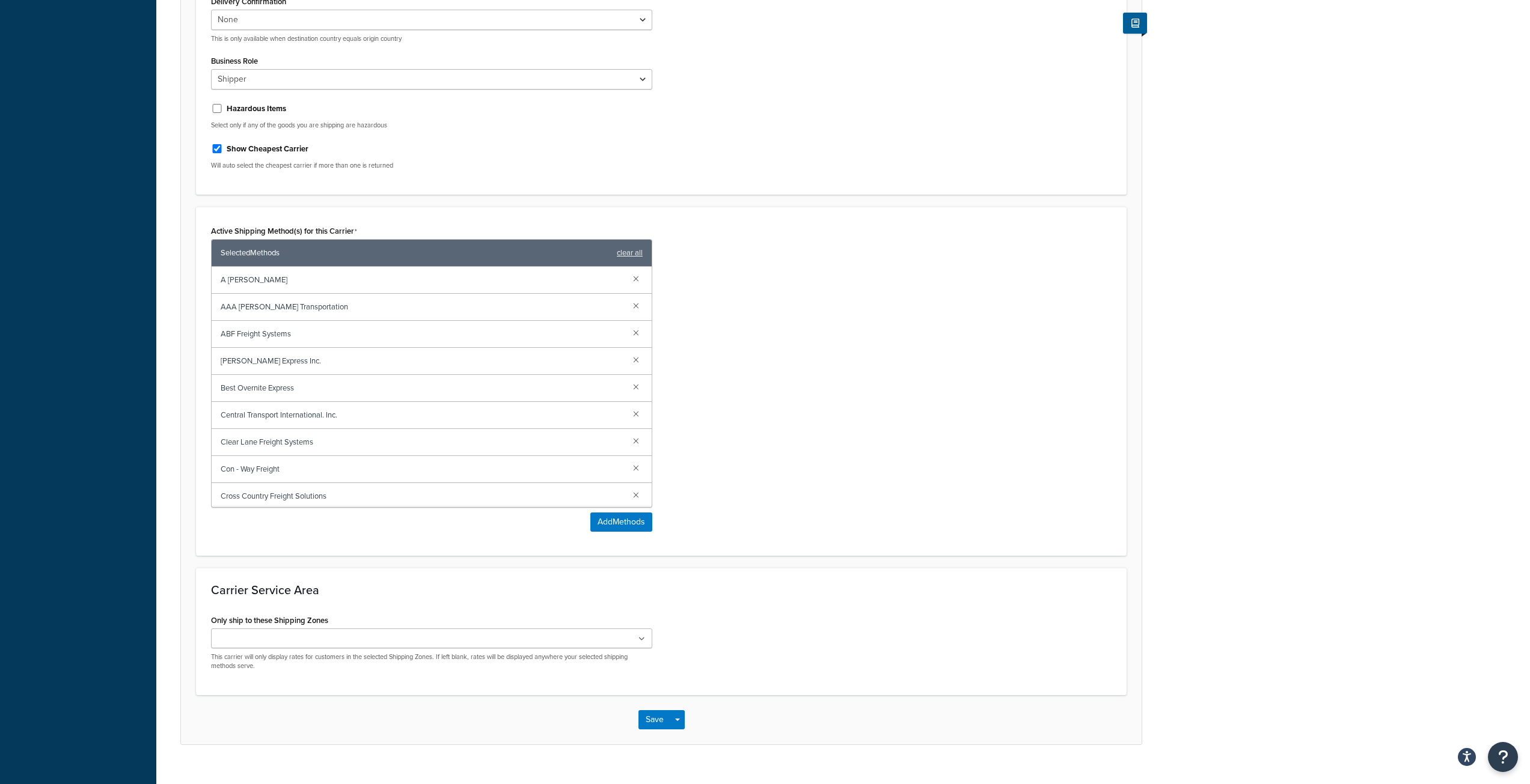
scroll to position [586, 0]
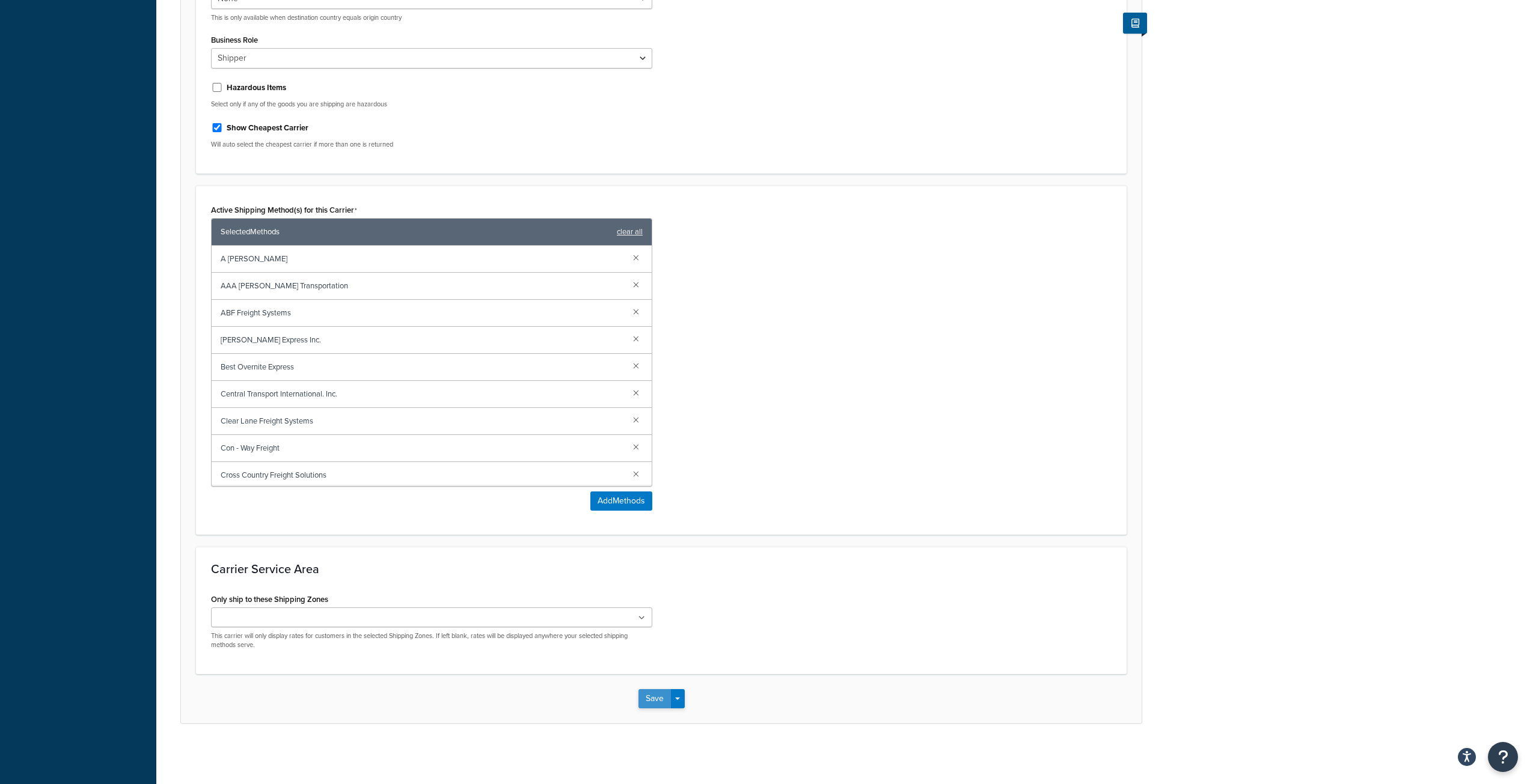
click at [654, 699] on button "Save" at bounding box center [654, 699] width 33 height 20
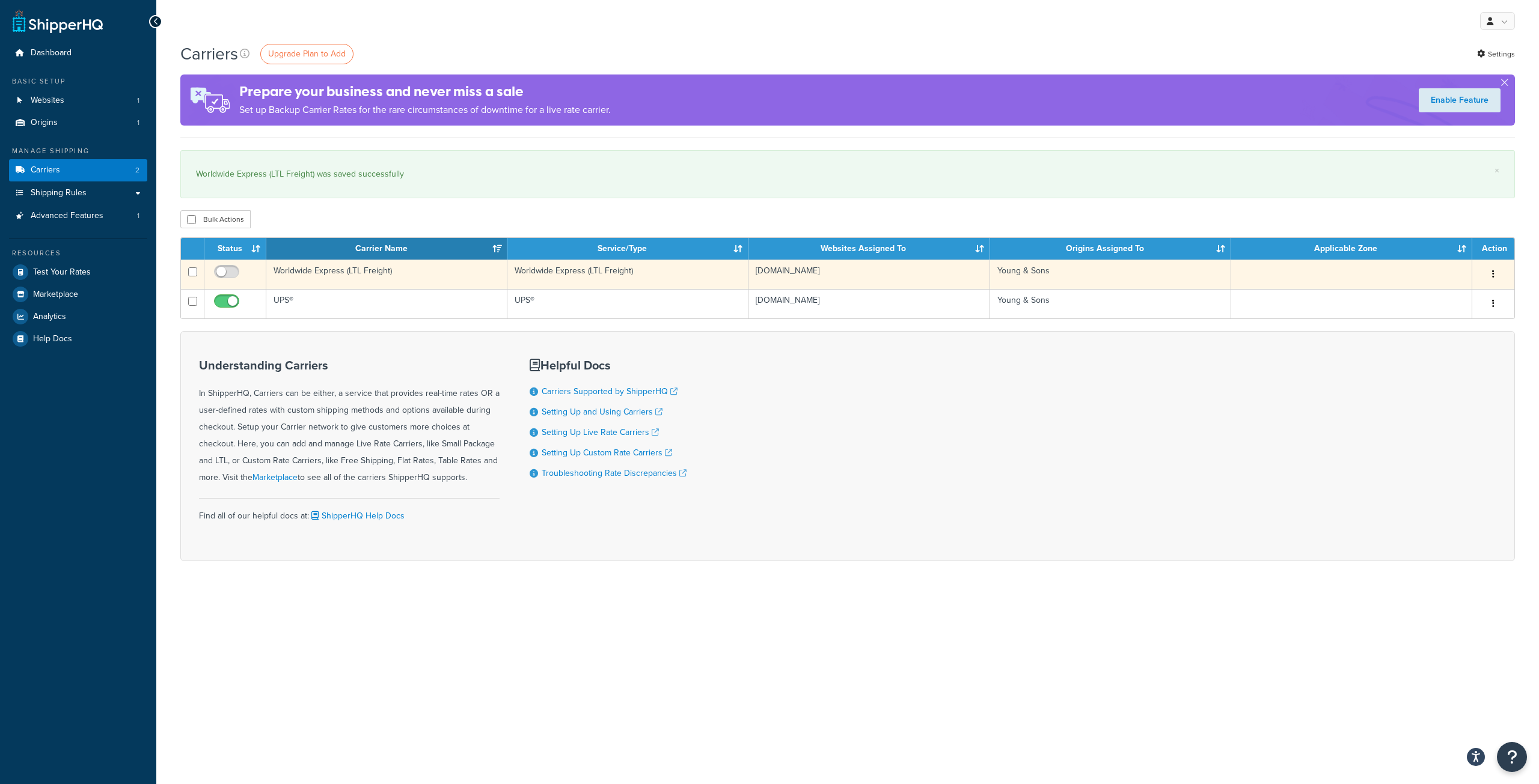
click at [316, 268] on td "Worldwide Express (LTL Freight)" at bounding box center [387, 274] width 241 height 30
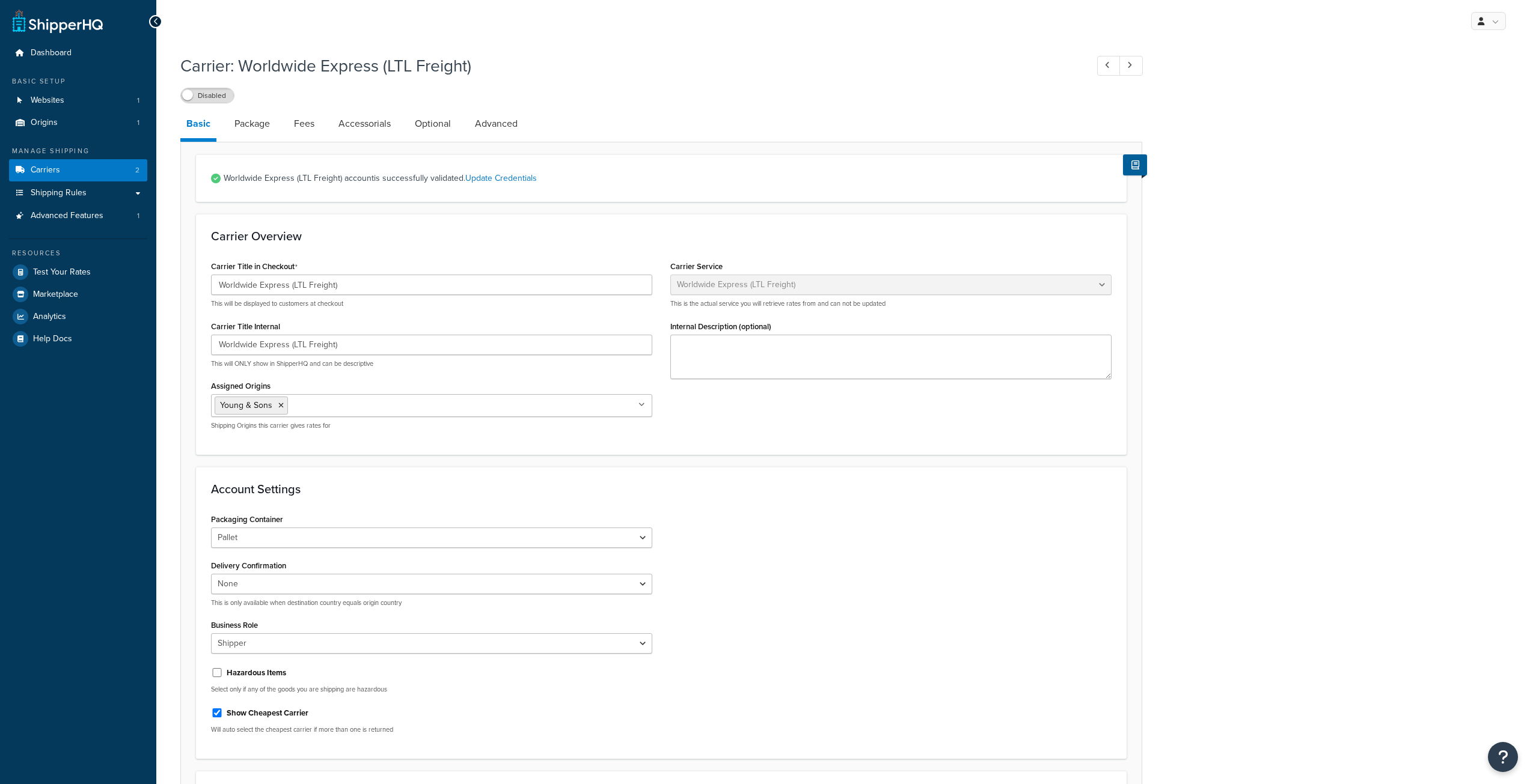
select select "worldwideExpressFreight"
click at [251, 122] on link "Package" at bounding box center [251, 123] width 48 height 29
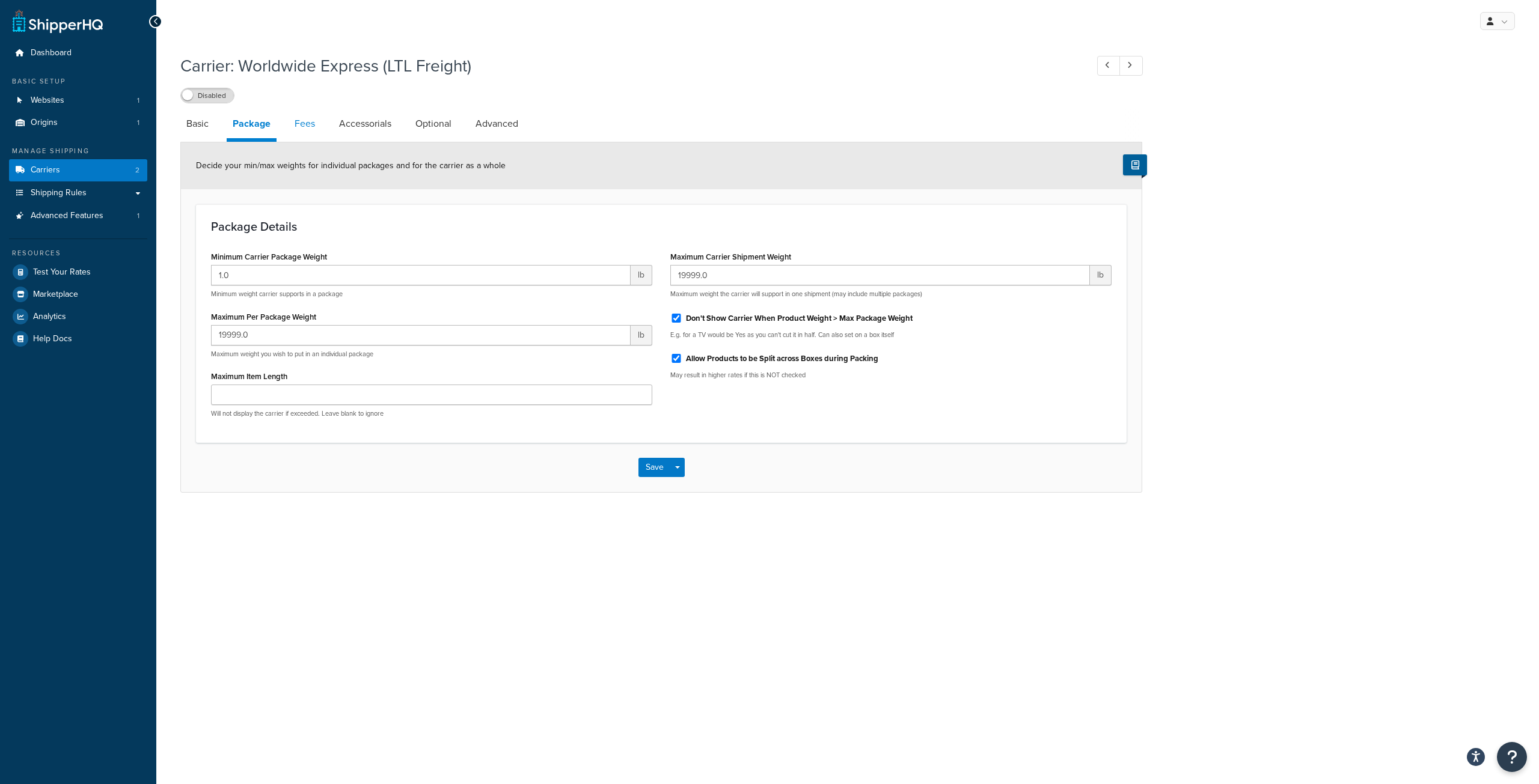
click at [301, 121] on link "Fees" at bounding box center [305, 123] width 33 height 29
select select "AFTER"
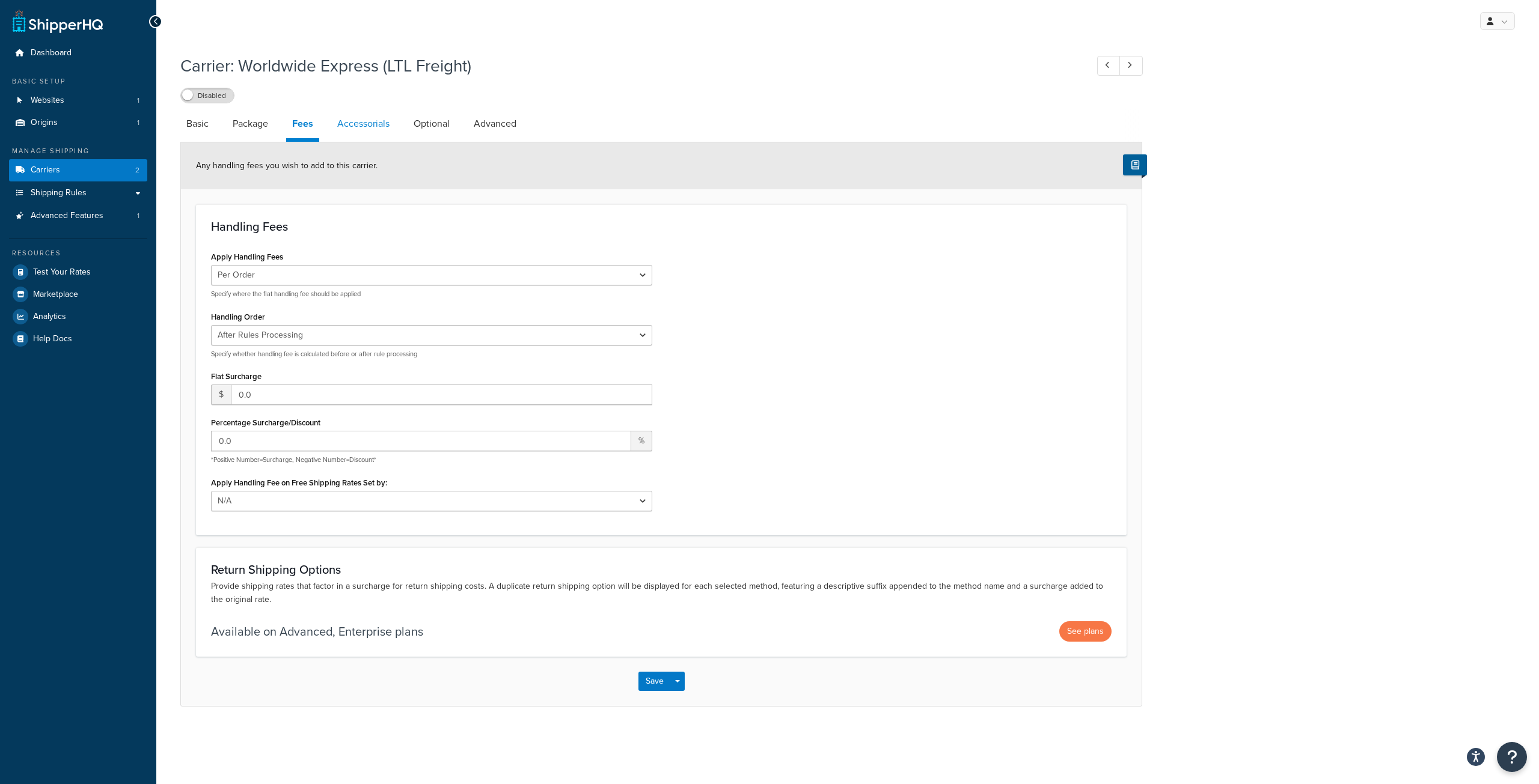
click at [380, 123] on link "Accessorials" at bounding box center [363, 123] width 64 height 29
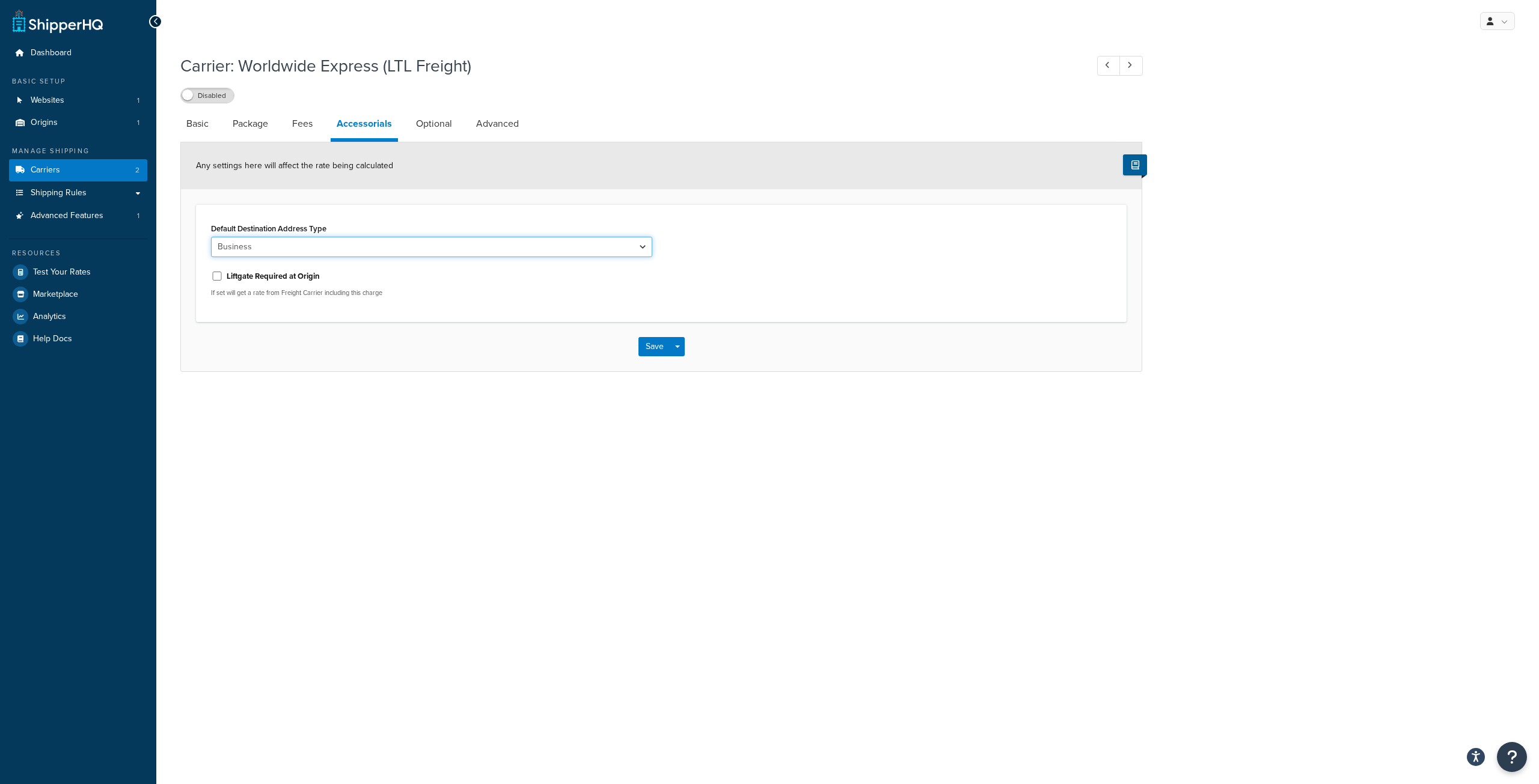
click at [580, 248] on select "Business Residential" at bounding box center [431, 247] width 441 height 20
click at [659, 343] on button "Save" at bounding box center [655, 347] width 33 height 20
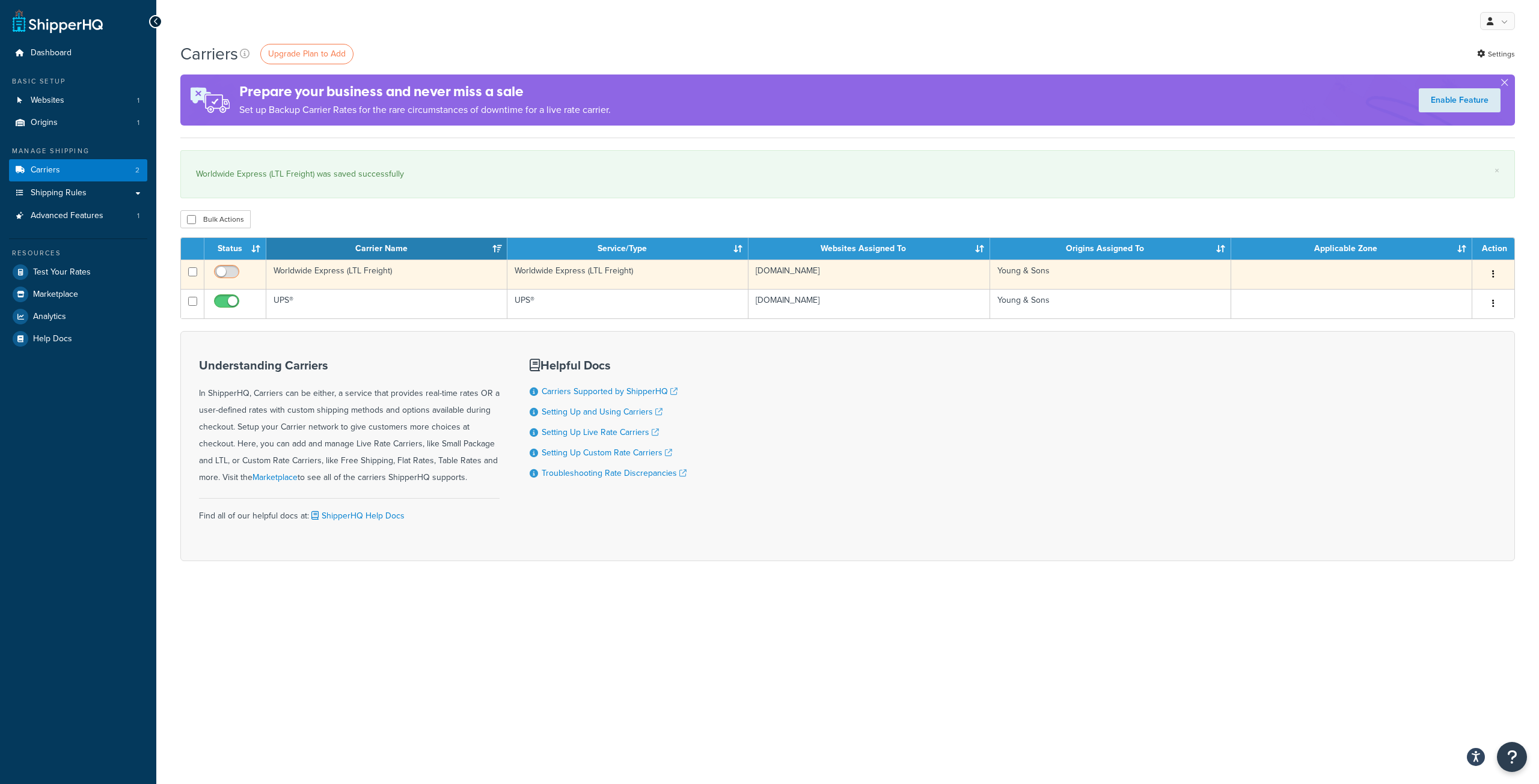
click at [223, 269] on input "checkbox" at bounding box center [228, 274] width 33 height 15
checkbox input "true"
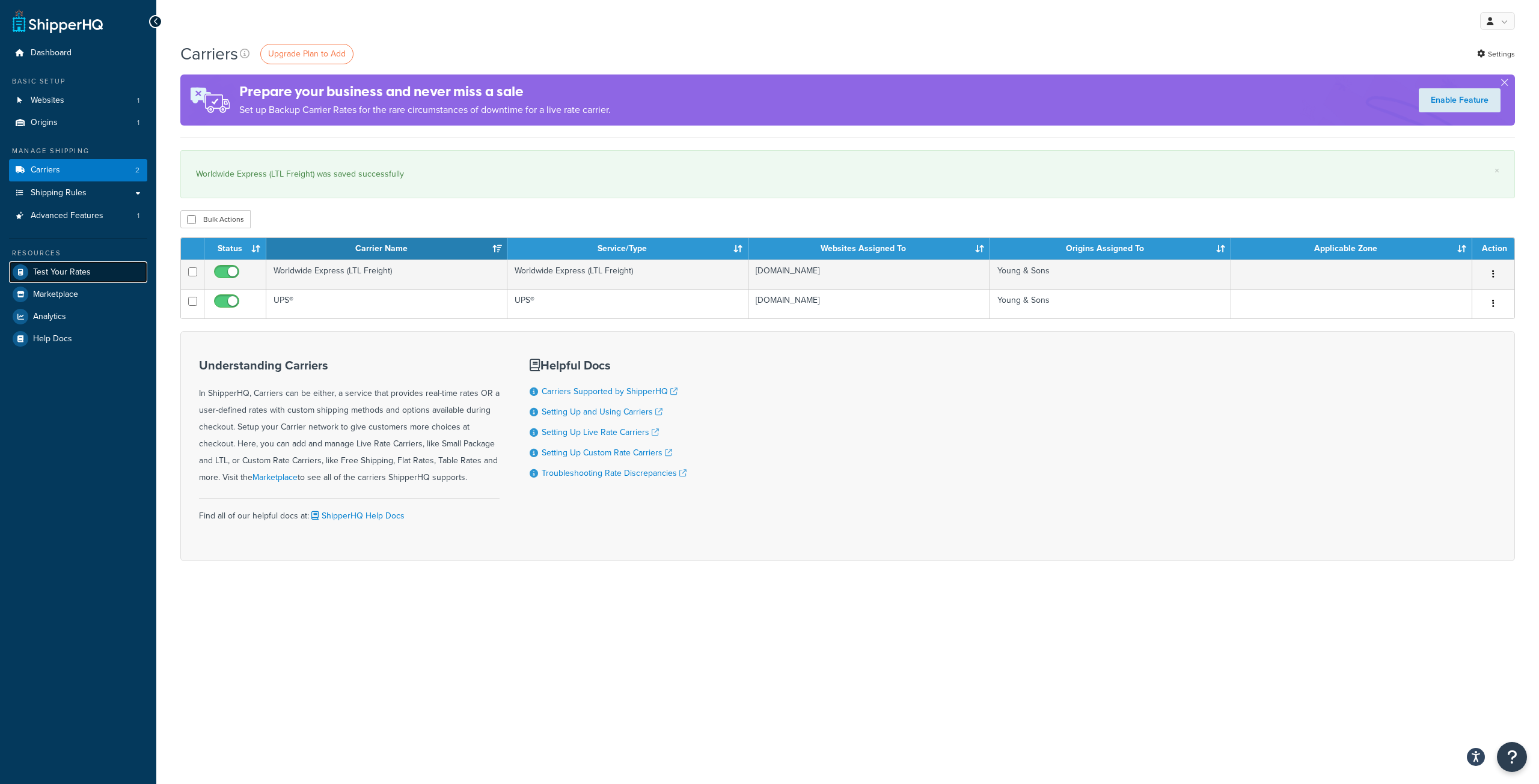
click at [69, 272] on span "Test Your Rates" at bounding box center [62, 272] width 58 height 10
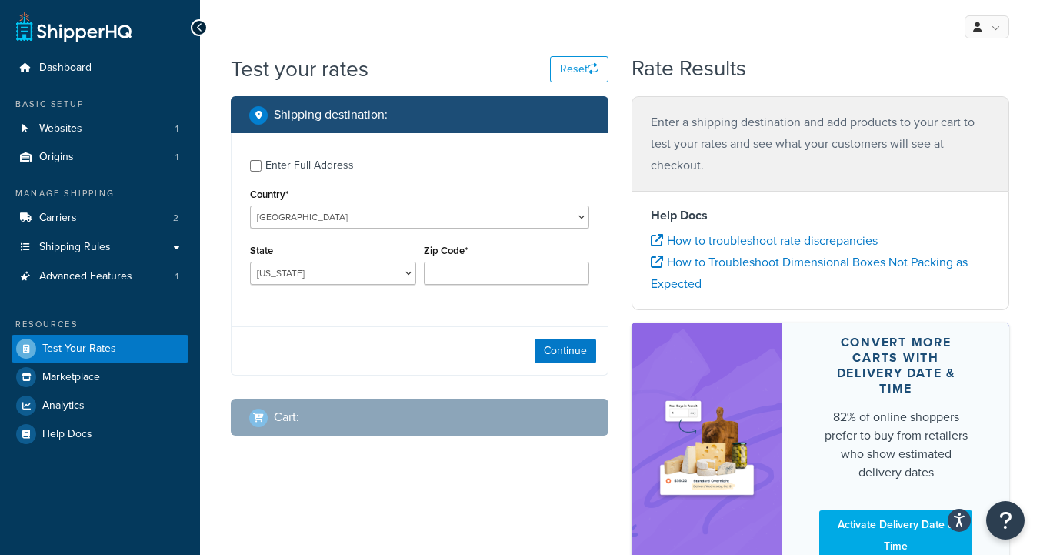
click at [276, 166] on div "Enter Full Address" at bounding box center [310, 166] width 89 height 22
click at [262, 166] on input "Enter Full Address" at bounding box center [256, 166] width 12 height 12
checkbox input "true"
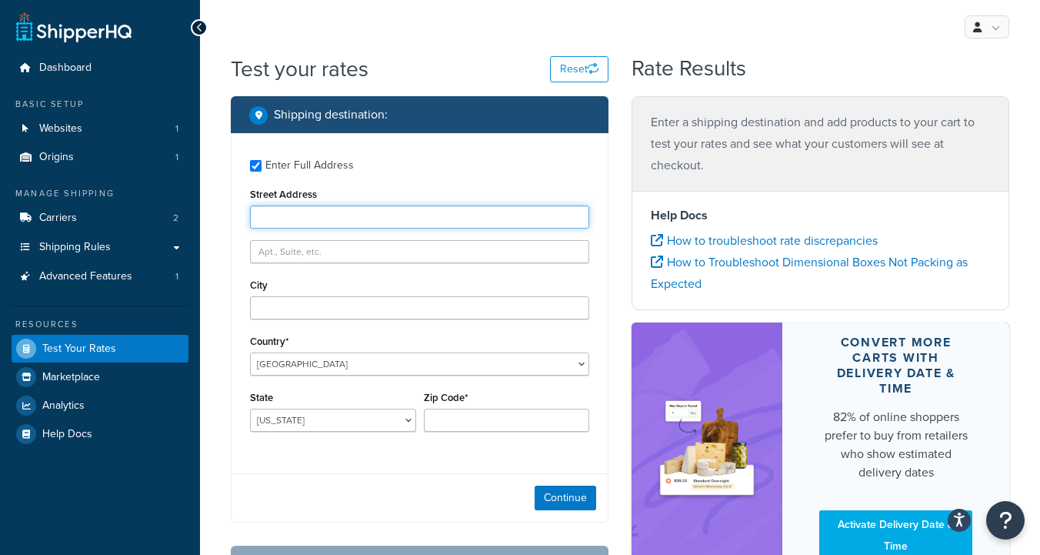
click at [310, 209] on input "Street Address" at bounding box center [419, 216] width 339 height 23
paste input "[STREET_ADDRESS]"
type input "[STREET_ADDRESS]"
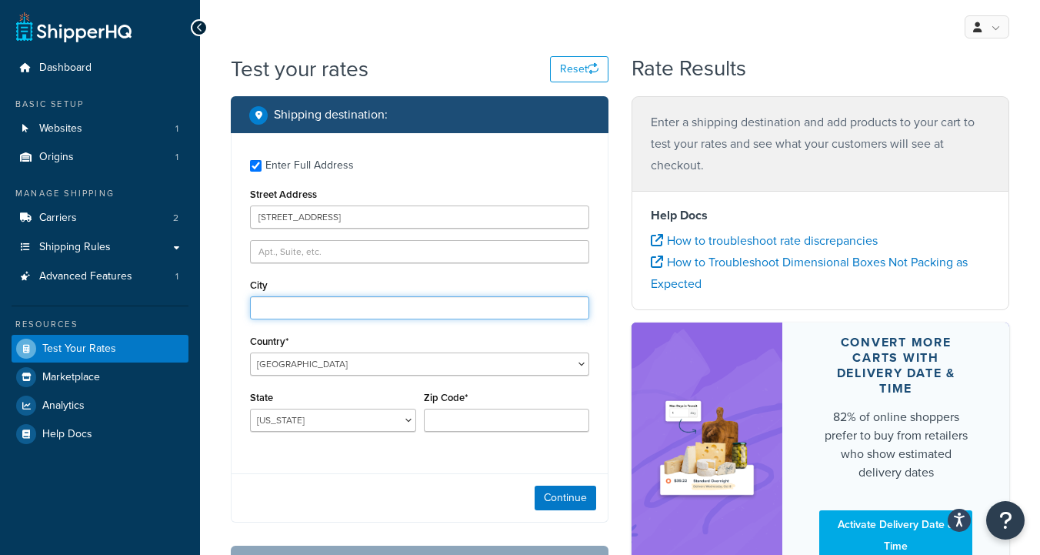
click at [295, 306] on input "City" at bounding box center [419, 307] width 339 height 23
type input "[PERSON_NAME]"
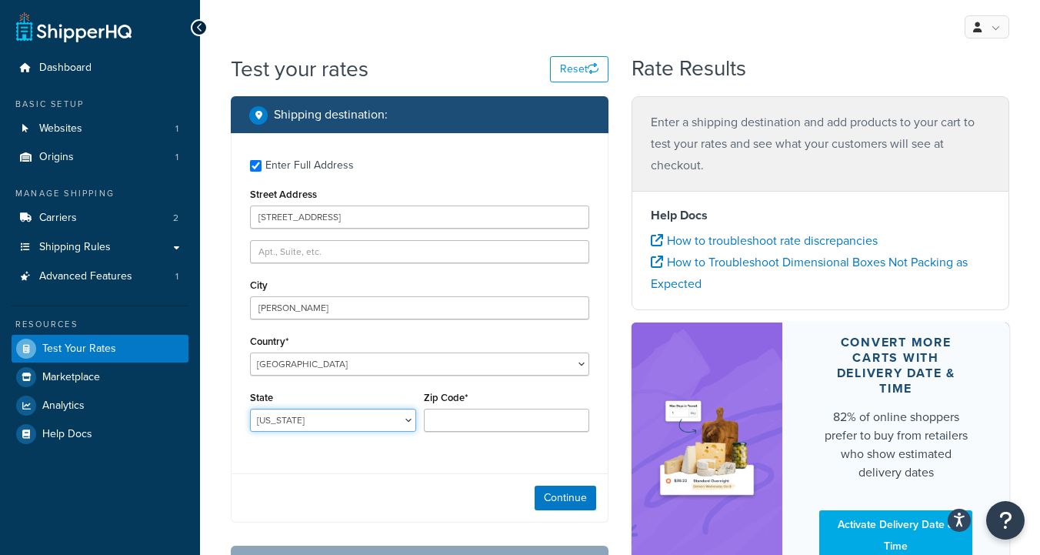
click at [296, 422] on select "[US_STATE] [US_STATE] [US_STATE] [US_STATE] [US_STATE] Armed Forces Americas Ar…" at bounding box center [333, 420] width 166 height 23
select select "WI"
click at [250, 409] on select "[US_STATE] [US_STATE] [US_STATE] [US_STATE] [US_STATE] Armed Forces Americas Ar…" at bounding box center [333, 420] width 166 height 23
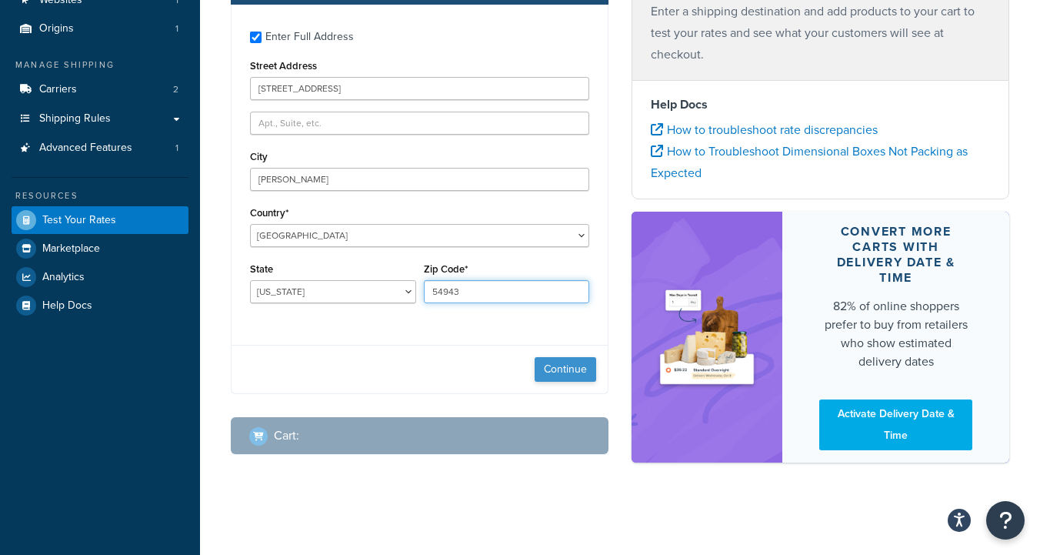
type input "54943"
click at [556, 370] on button "Continue" at bounding box center [566, 369] width 62 height 25
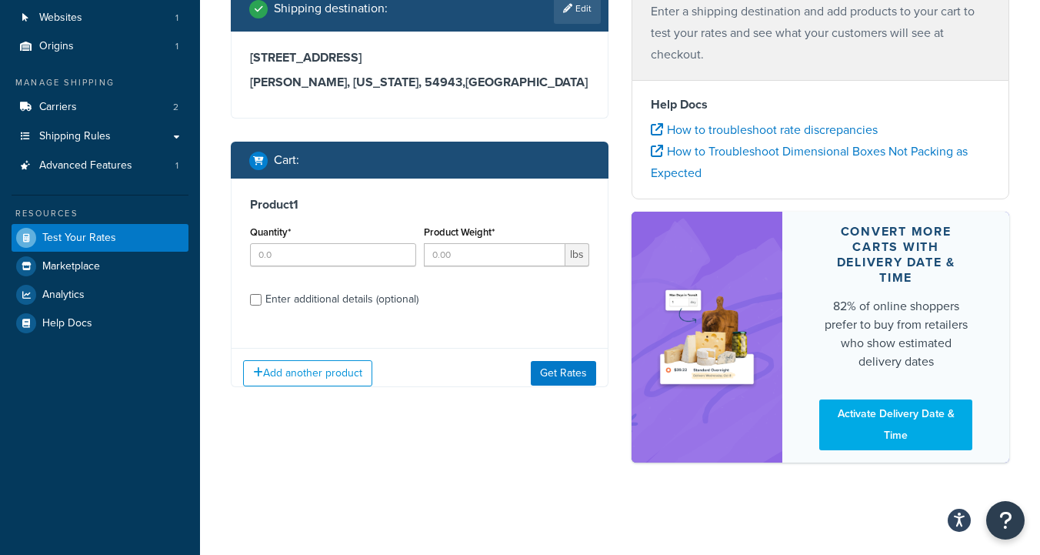
scroll to position [111, 0]
click at [332, 256] on input "Quantity*" at bounding box center [333, 254] width 166 height 23
type input "1"
type input "265"
click at [549, 376] on button "Get Rates" at bounding box center [563, 373] width 65 height 25
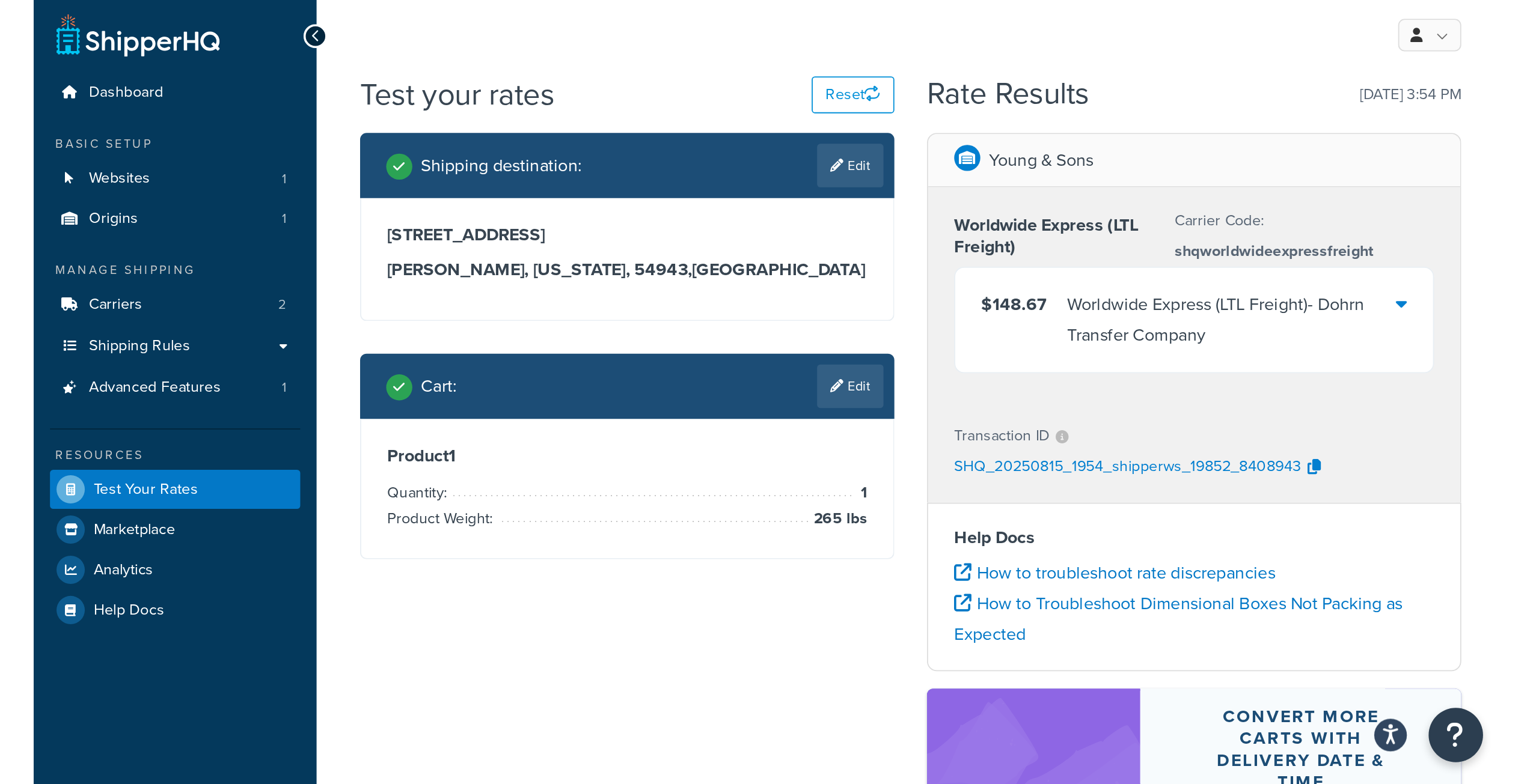
scroll to position [0, 0]
